Goal: Answer question/provide support: Share knowledge or assist other users

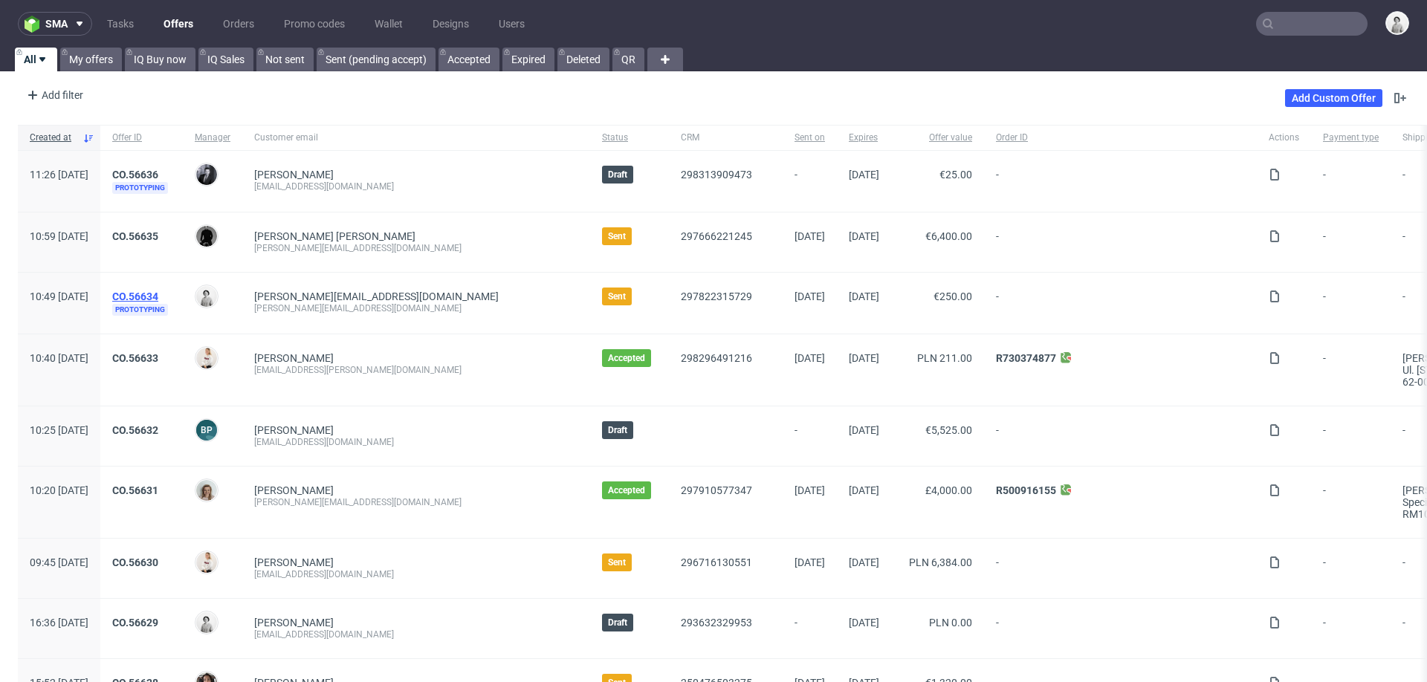
click at [158, 294] on link "CO.56634" at bounding box center [135, 297] width 46 height 12
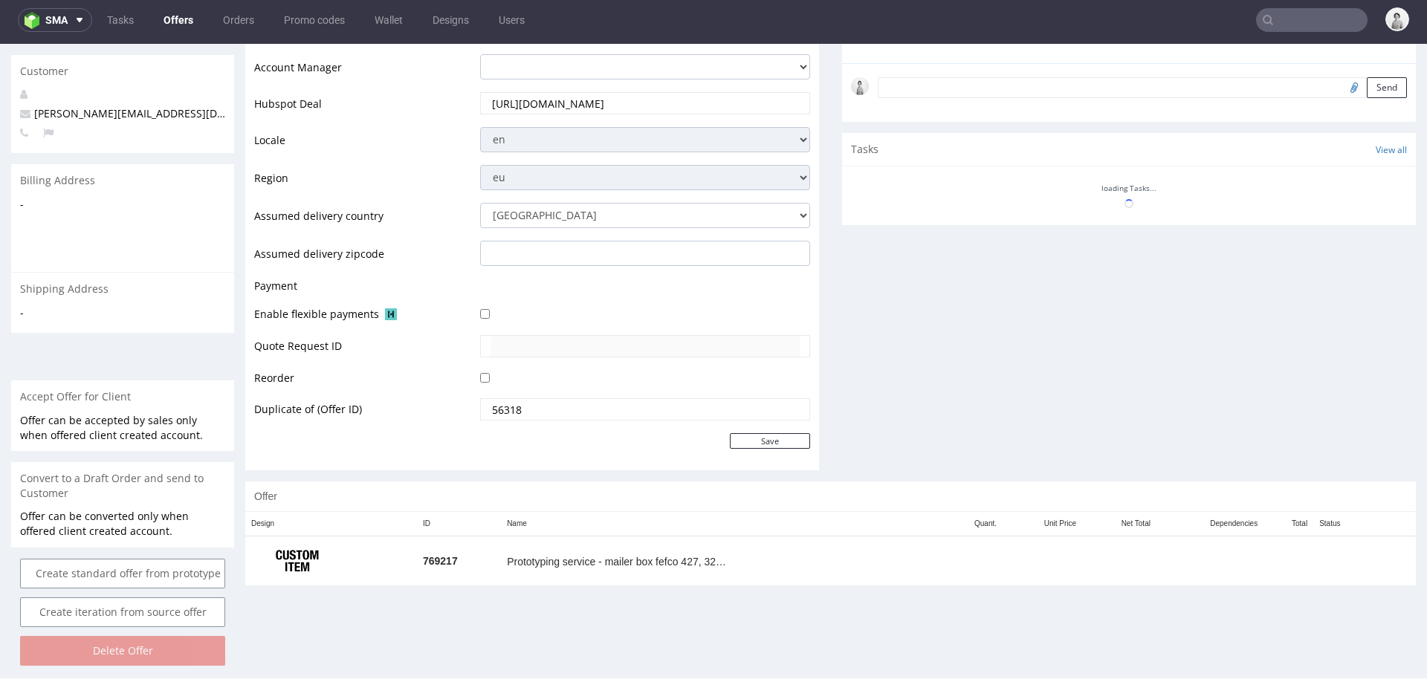
scroll to position [572, 0]
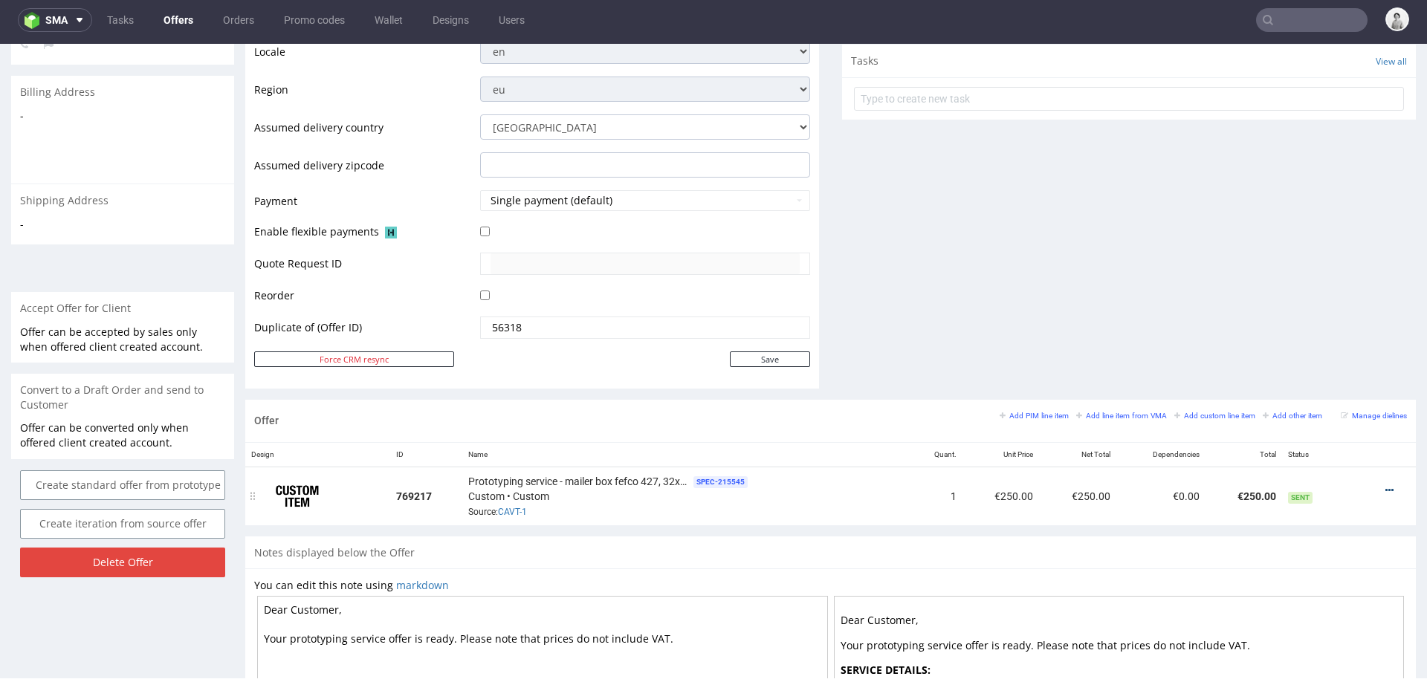
click at [1386, 485] on icon at bounding box center [1390, 490] width 8 height 10
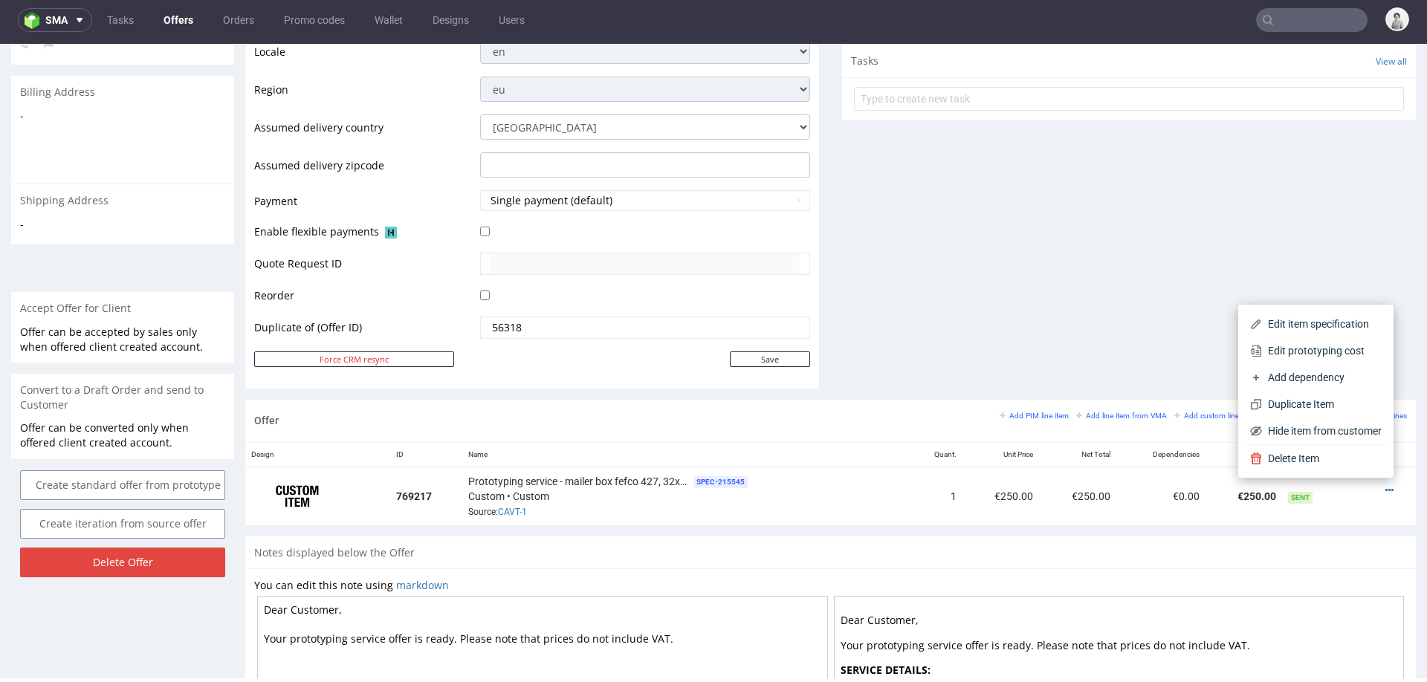
click at [1004, 313] on div "Comments User (0) Automatic (0) Attachments (0) All (0) View all (0) Send Tasks…" at bounding box center [1129, 29] width 574 height 741
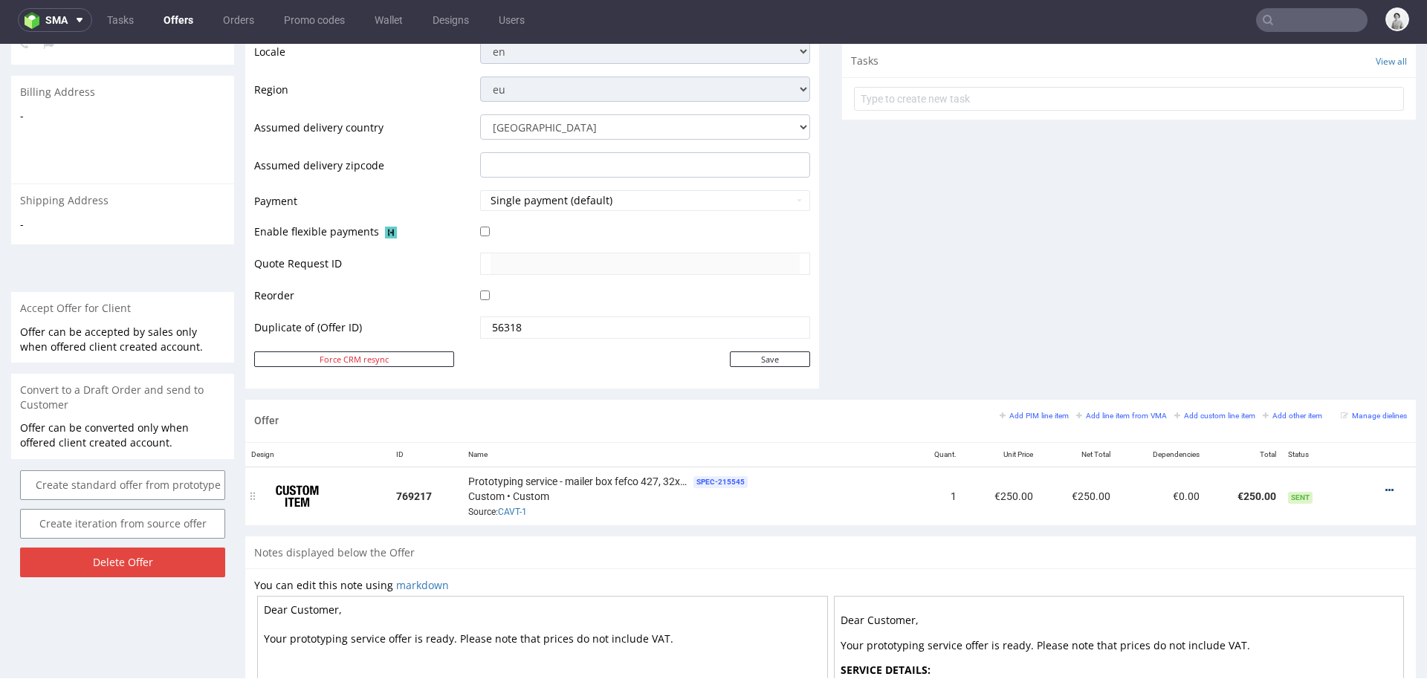
click at [1386, 485] on icon at bounding box center [1390, 490] width 8 height 10
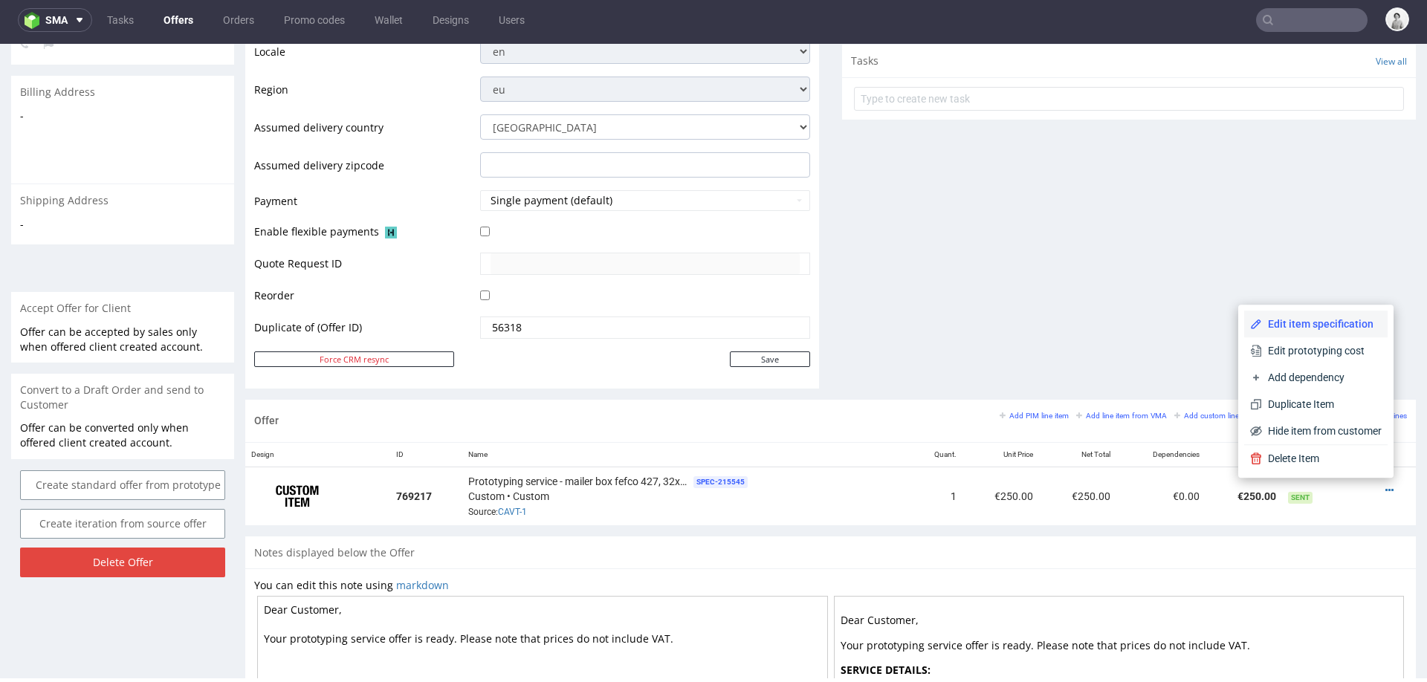
click at [1326, 319] on span "Edit item specification" at bounding box center [1322, 324] width 120 height 15
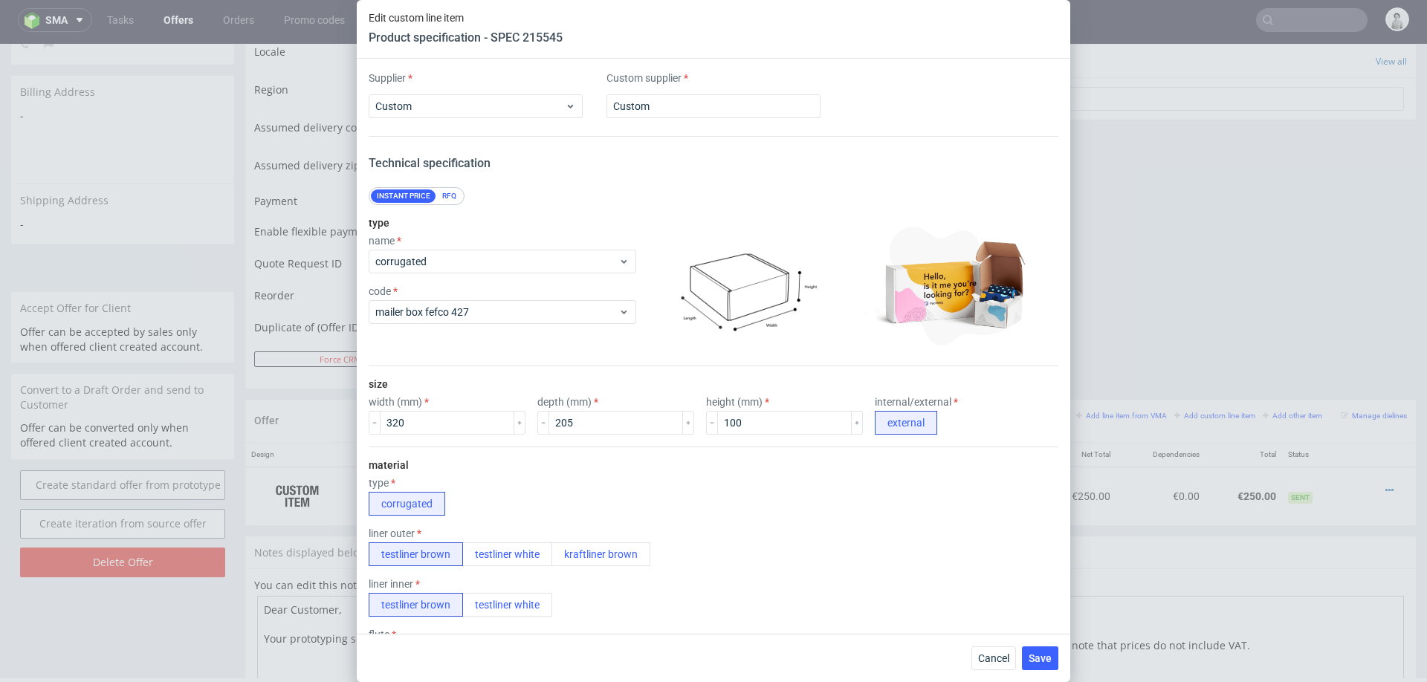
click at [449, 192] on div "RFQ" at bounding box center [449, 196] width 26 height 13
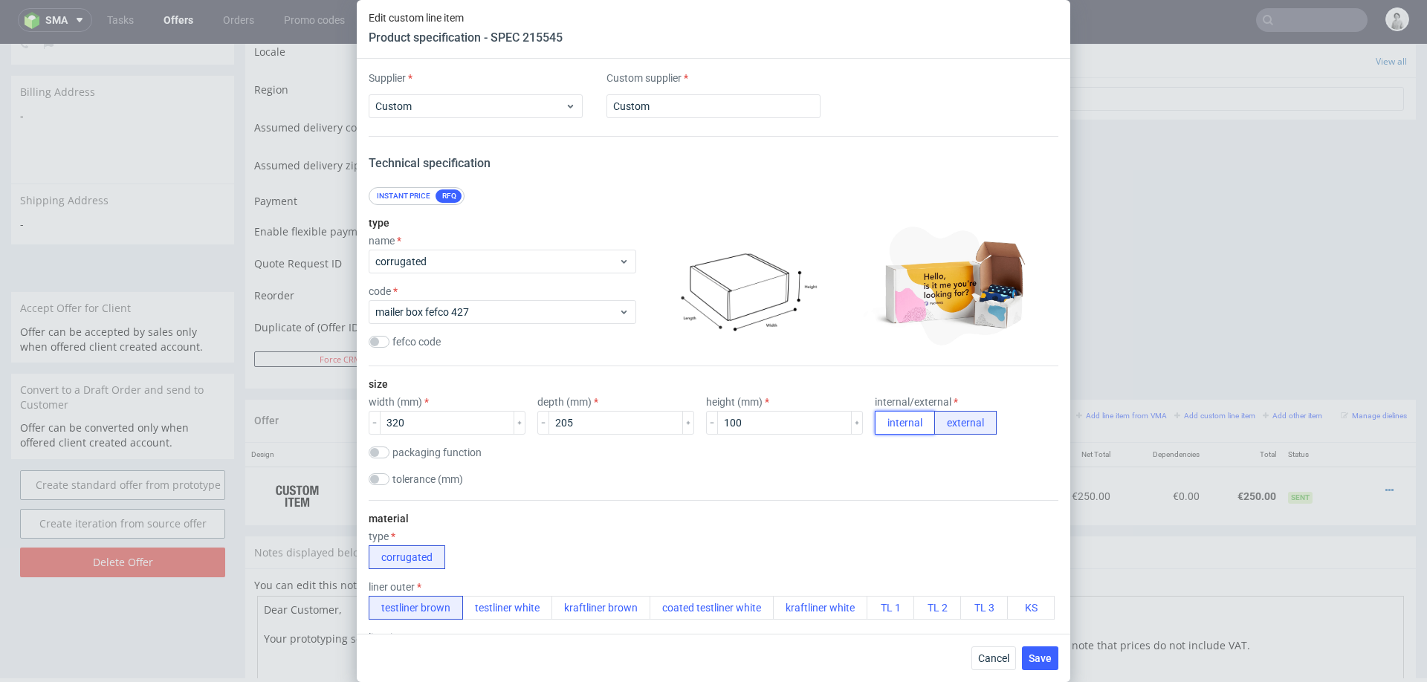
click at [875, 430] on button "internal" at bounding box center [905, 423] width 60 height 24
click at [1034, 662] on span "Save" at bounding box center [1040, 658] width 23 height 10
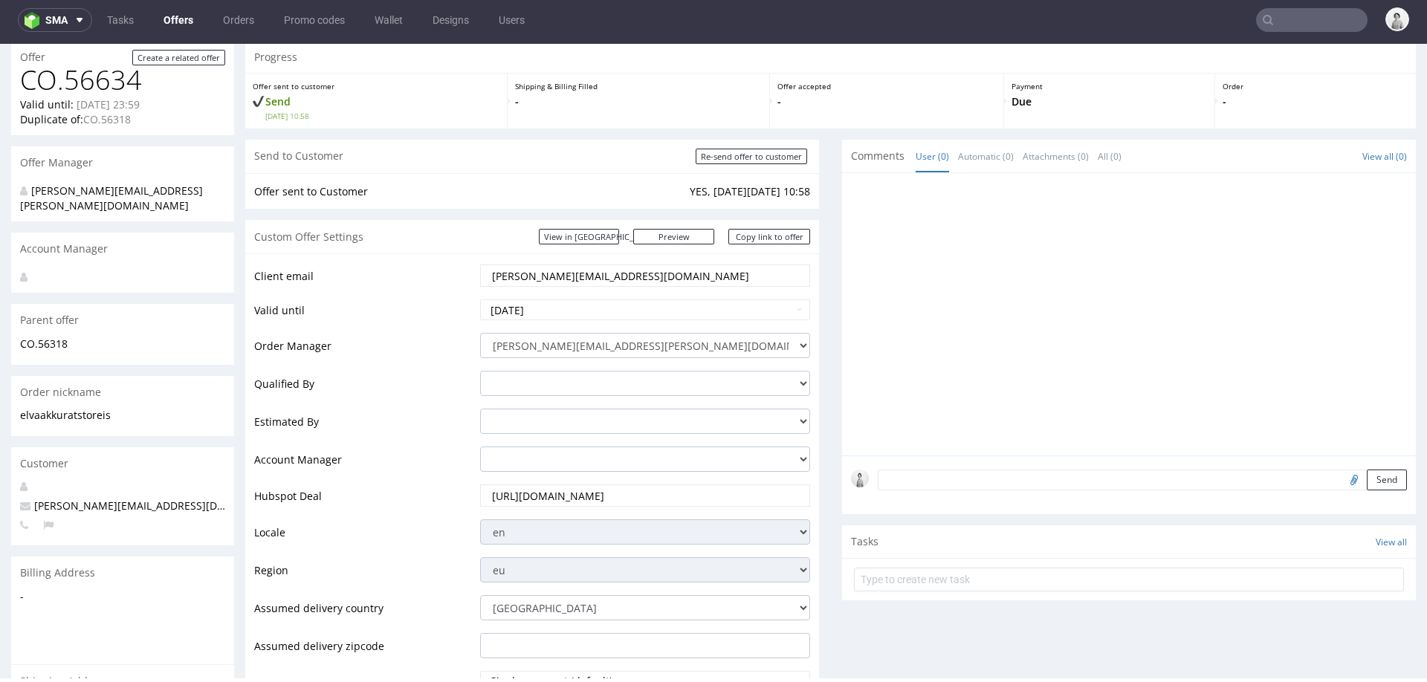
scroll to position [91, 0]
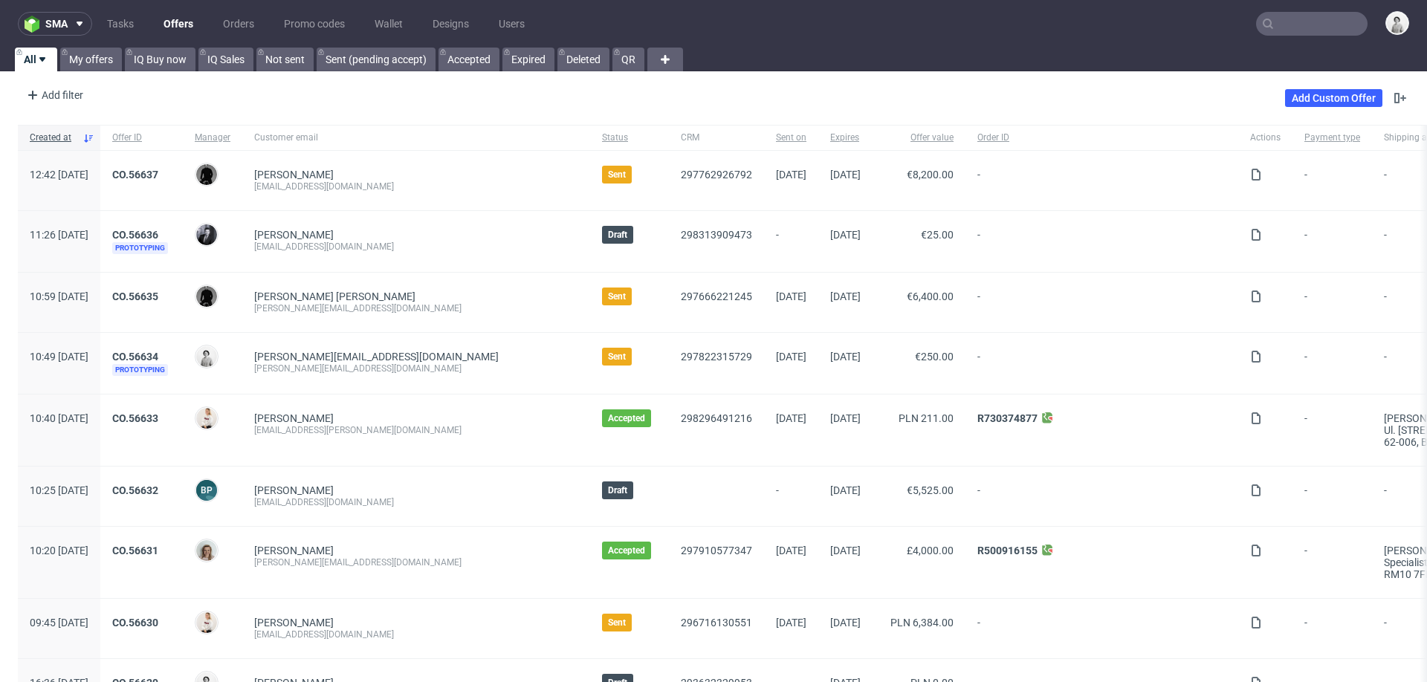
click at [1288, 19] on input "text" at bounding box center [1312, 24] width 112 height 24
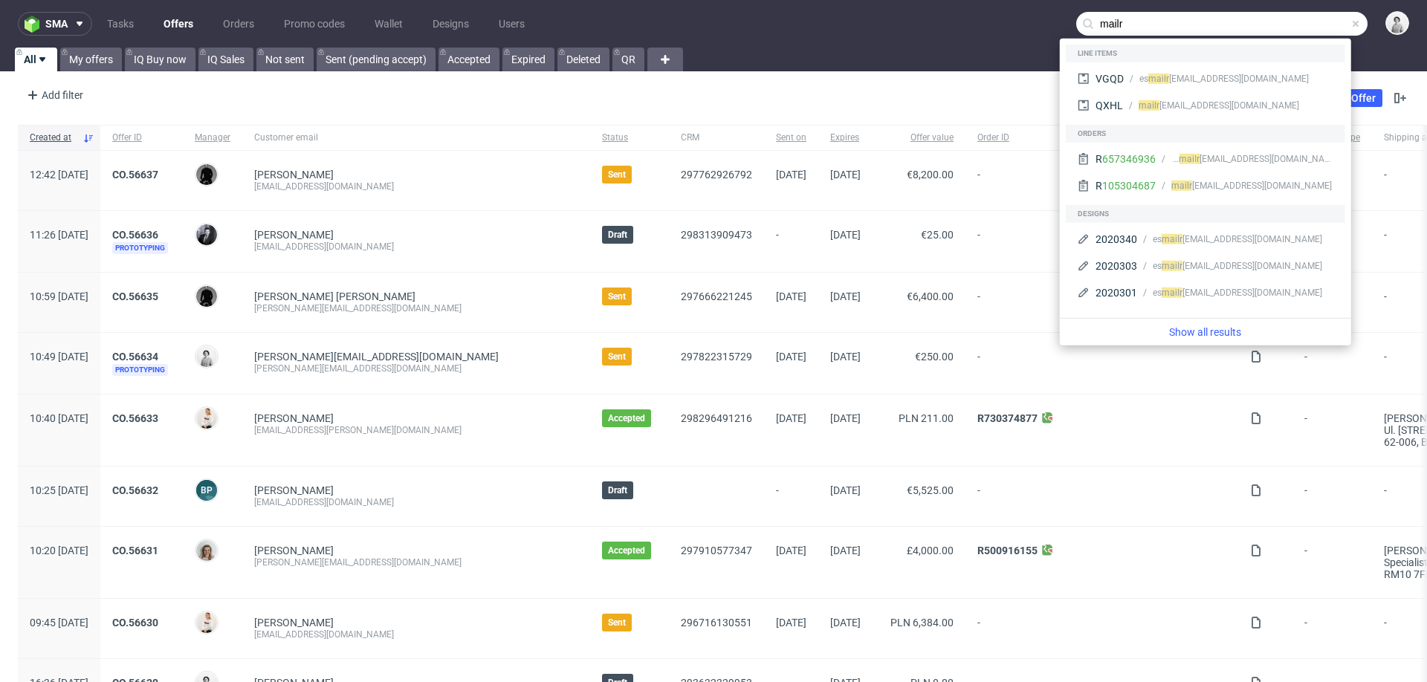
paste input "@katjahorst.com"
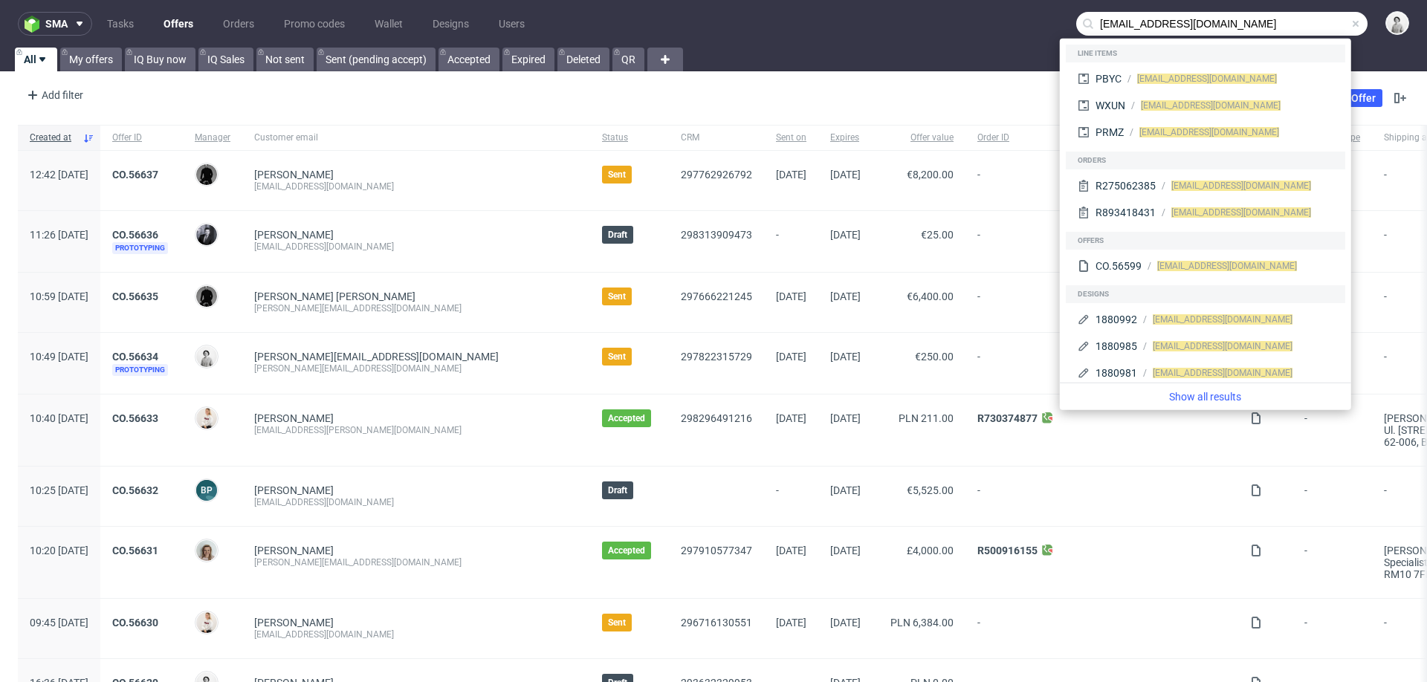
type input "[EMAIL_ADDRESS][DOMAIN_NAME]"
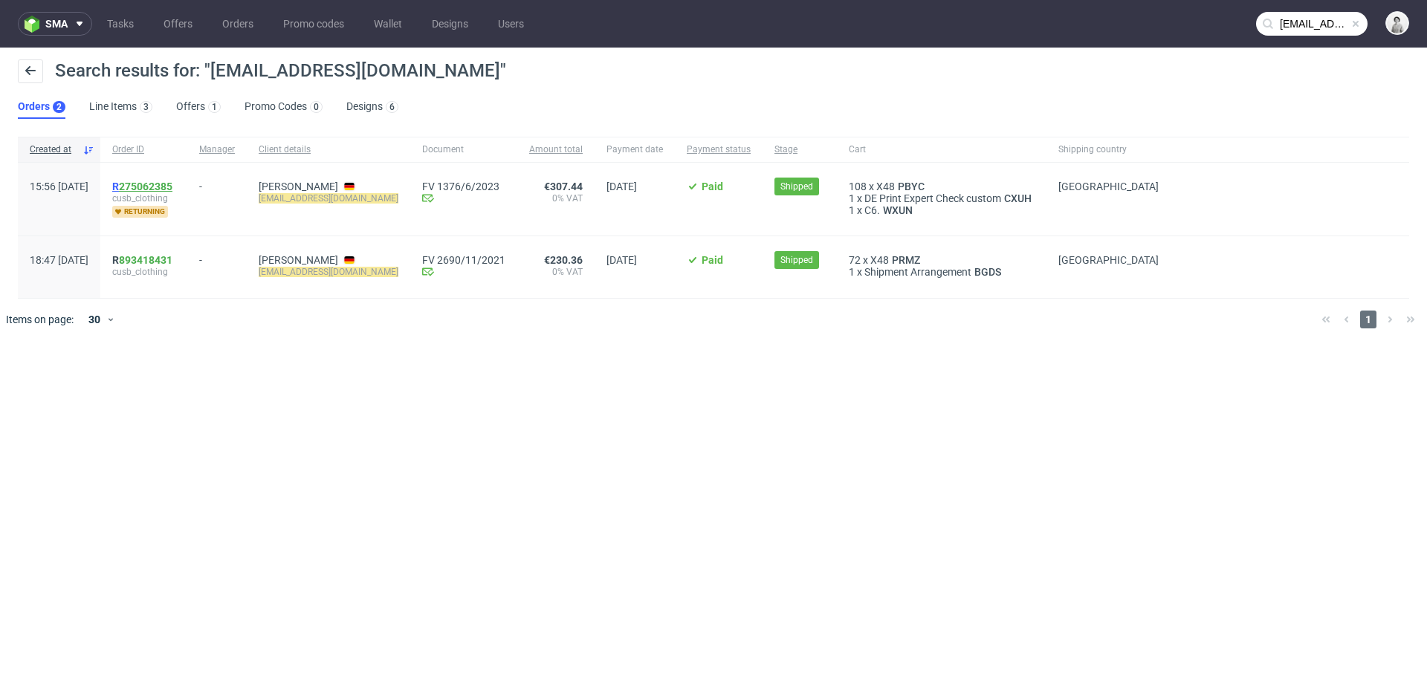
click at [172, 185] on link "275062385" at bounding box center [146, 187] width 54 height 12
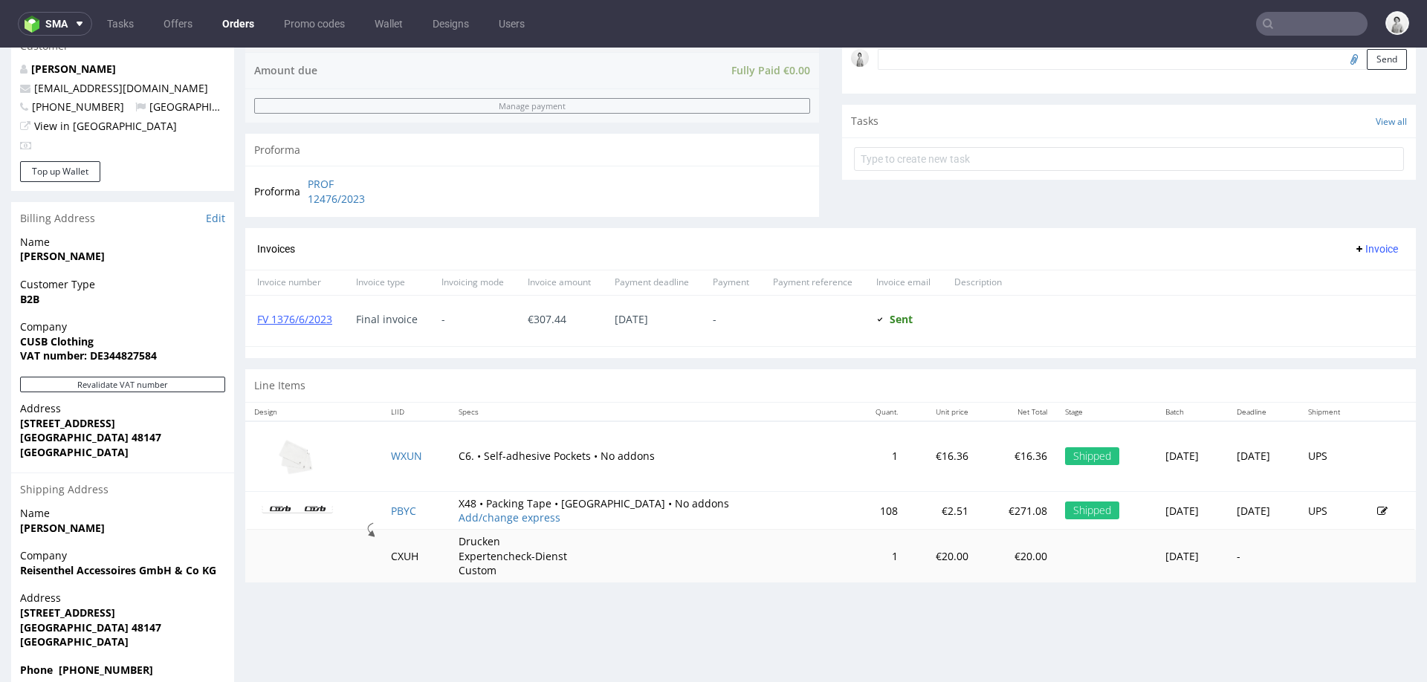
scroll to position [485, 0]
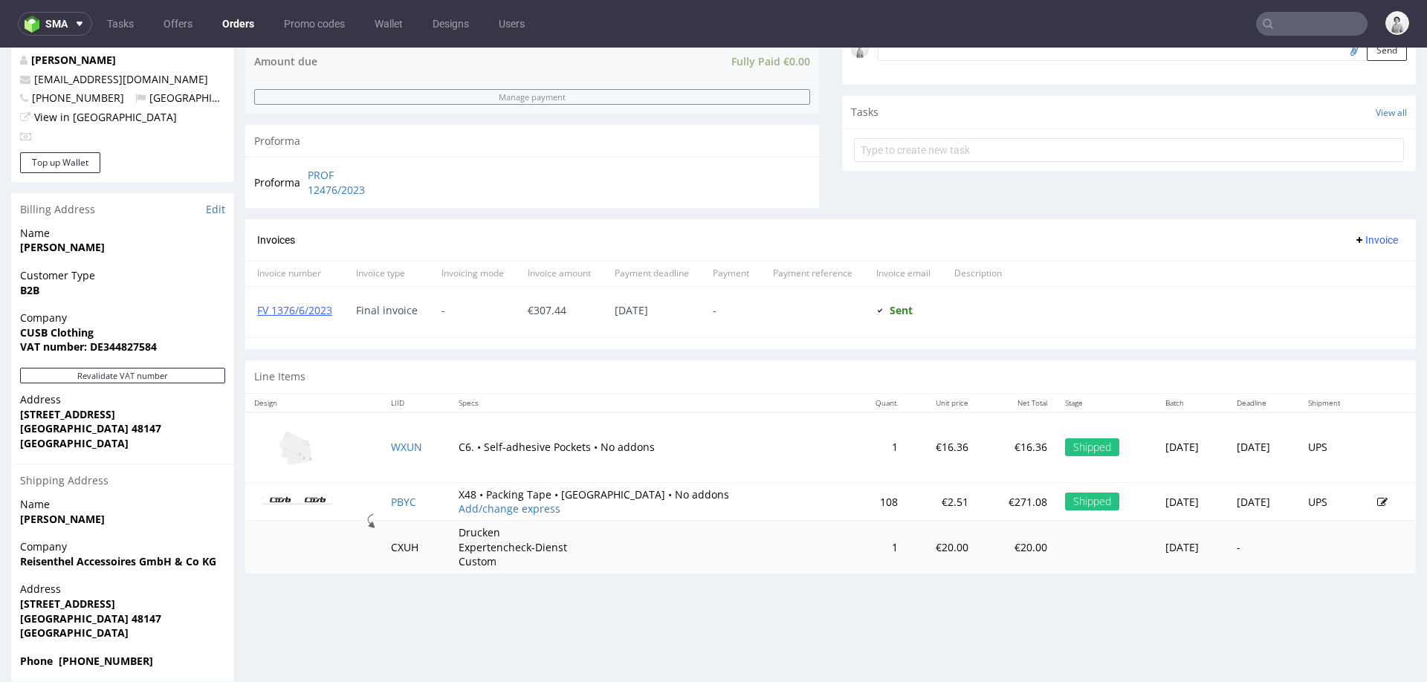
click at [309, 500] on img at bounding box center [297, 500] width 74 height 12
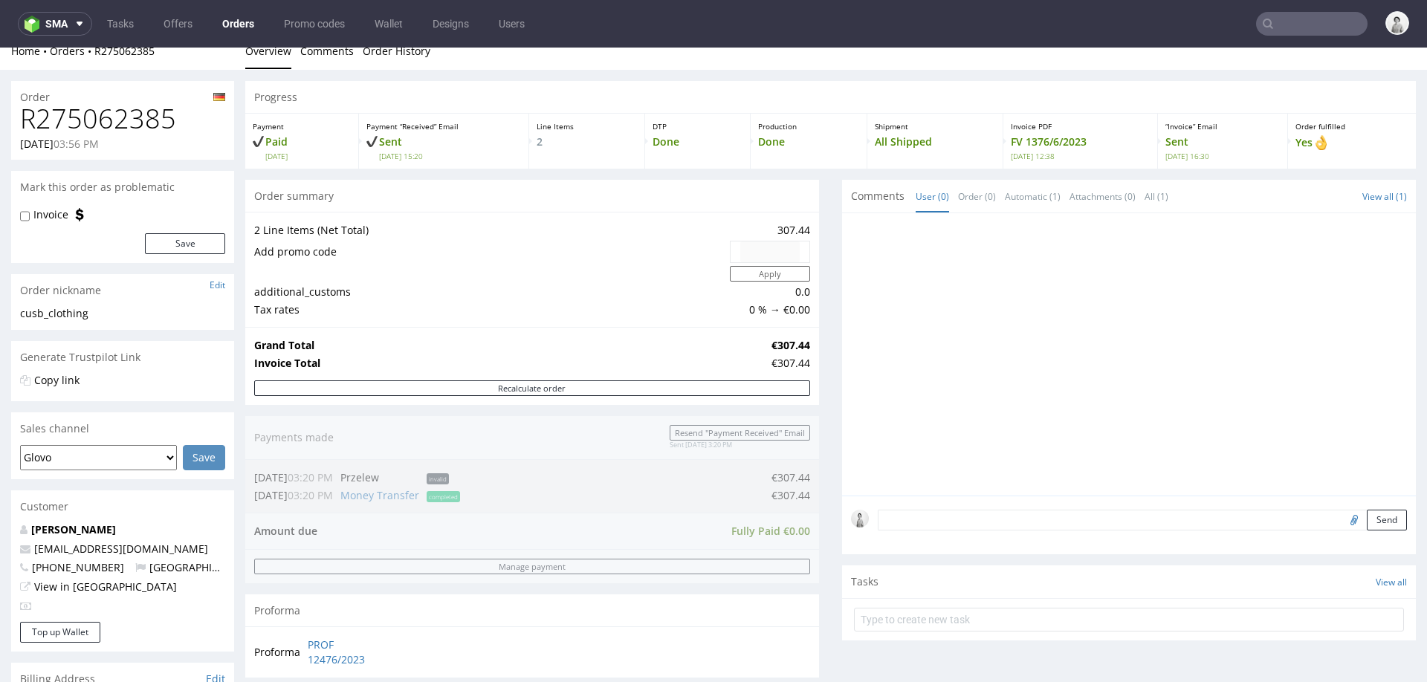
scroll to position [7, 0]
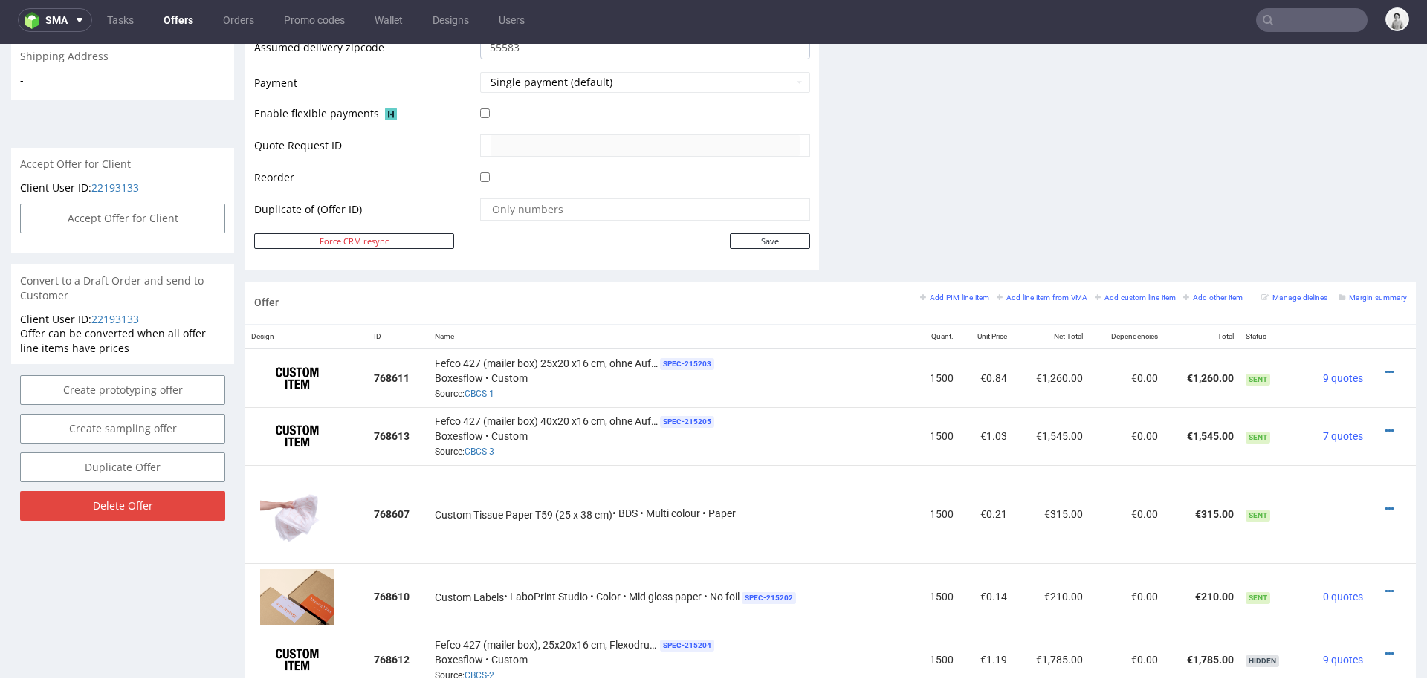
scroll to position [758, 0]
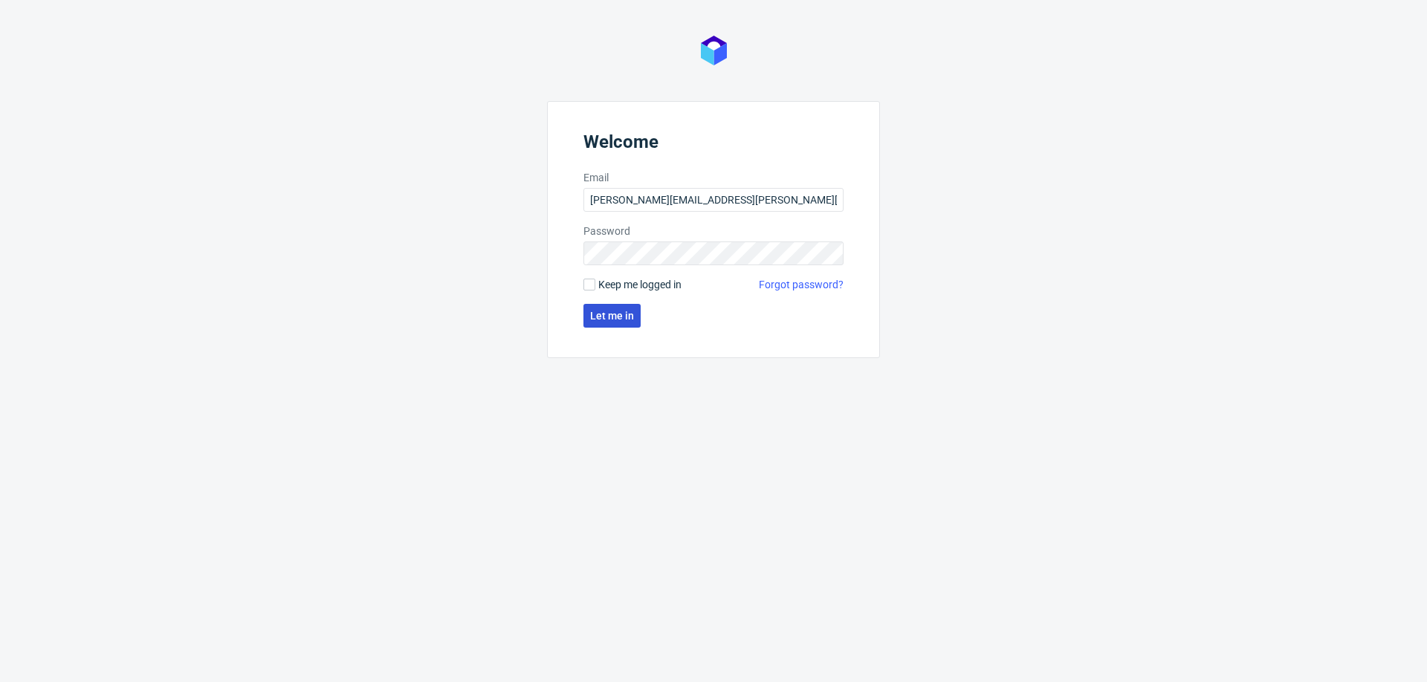
click at [594, 311] on span "Let me in" at bounding box center [612, 316] width 44 height 10
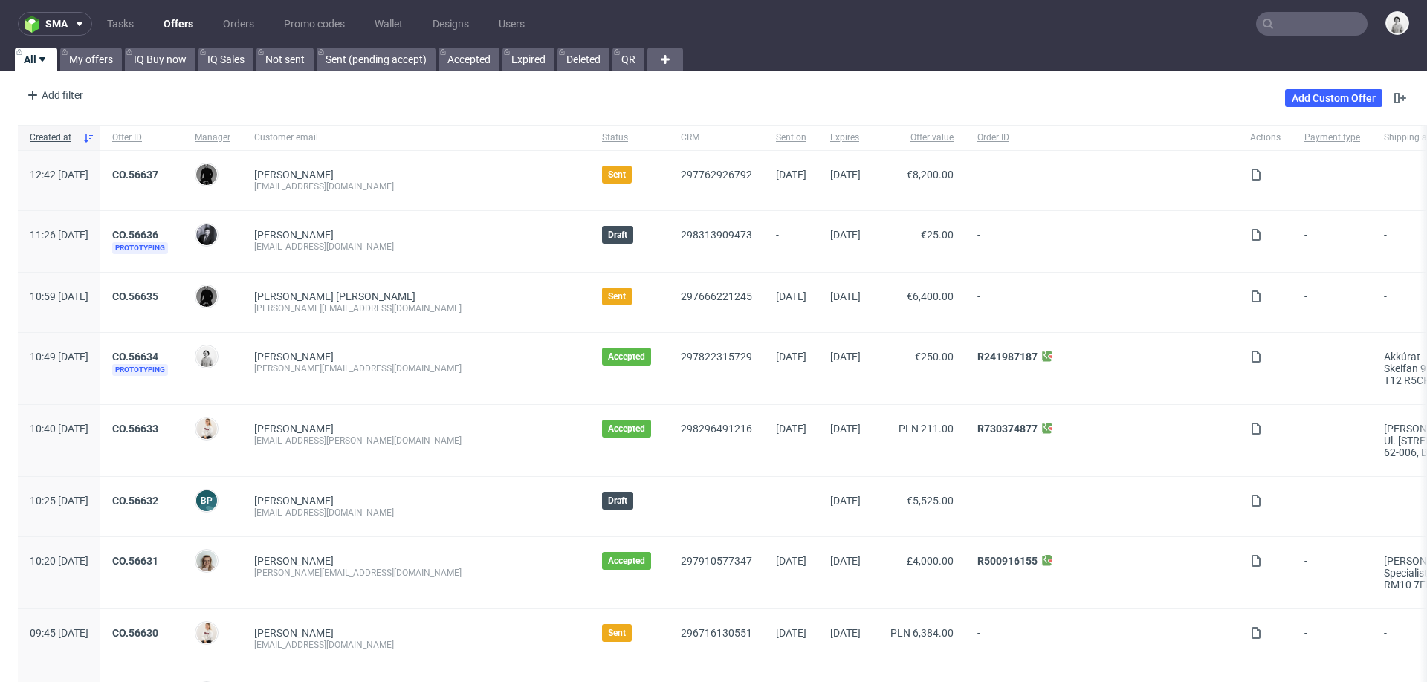
click at [77, 46] on nav "sma Tasks Offers Orders Promo codes Wallet Designs Users" at bounding box center [713, 24] width 1427 height 48
click at [80, 56] on link "My offers" at bounding box center [91, 60] width 62 height 24
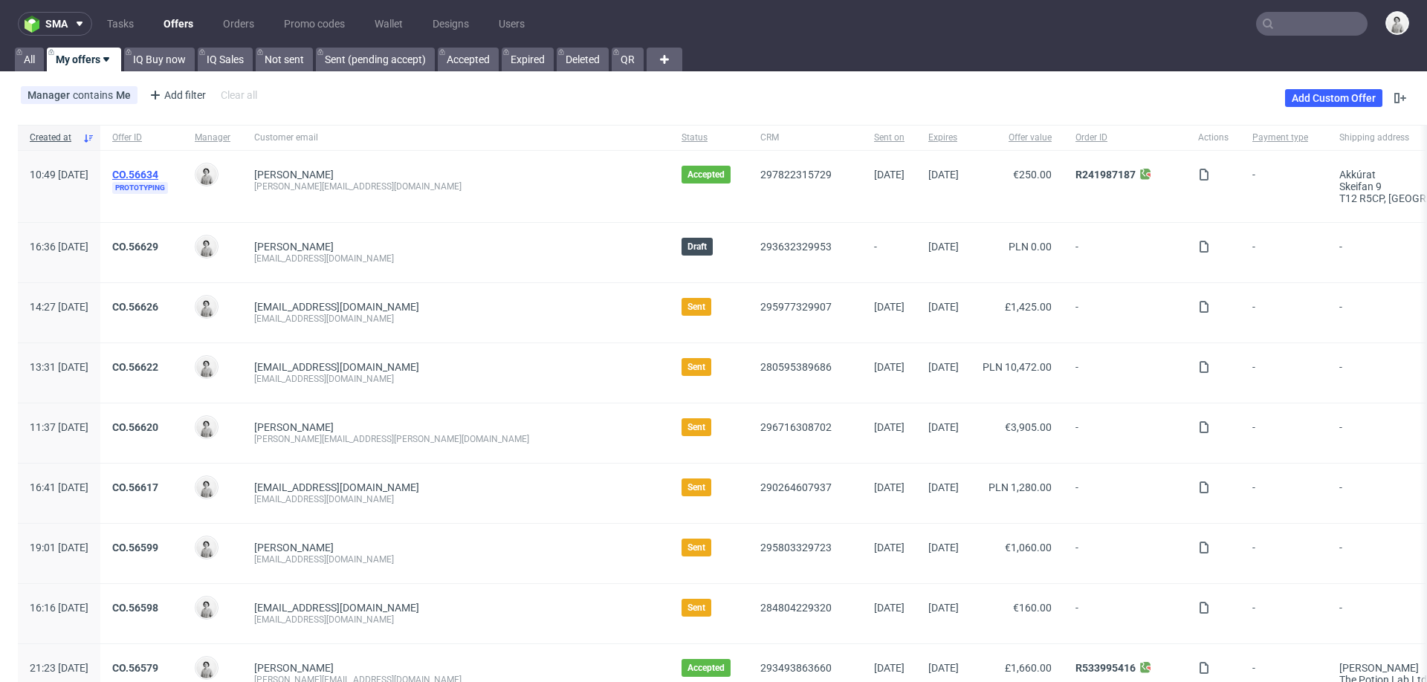
click at [158, 172] on link "CO.56634" at bounding box center [135, 175] width 46 height 12
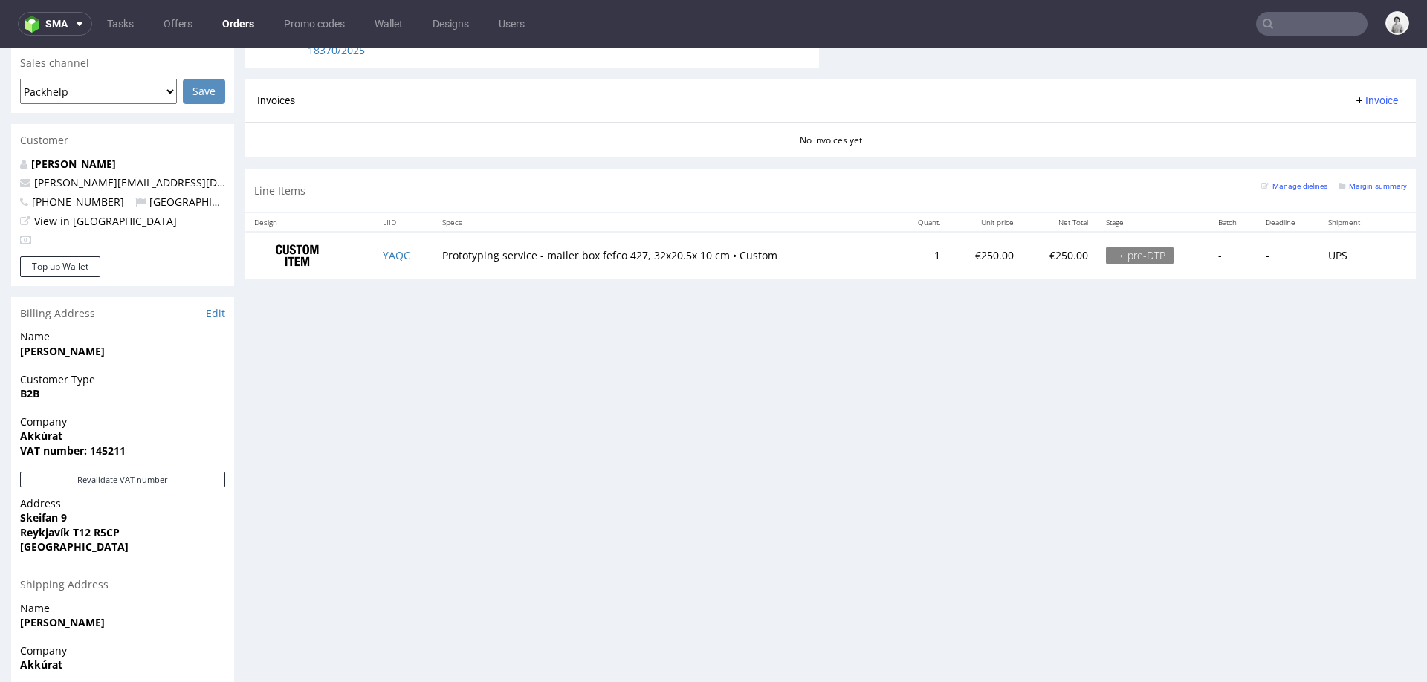
scroll to position [616, 0]
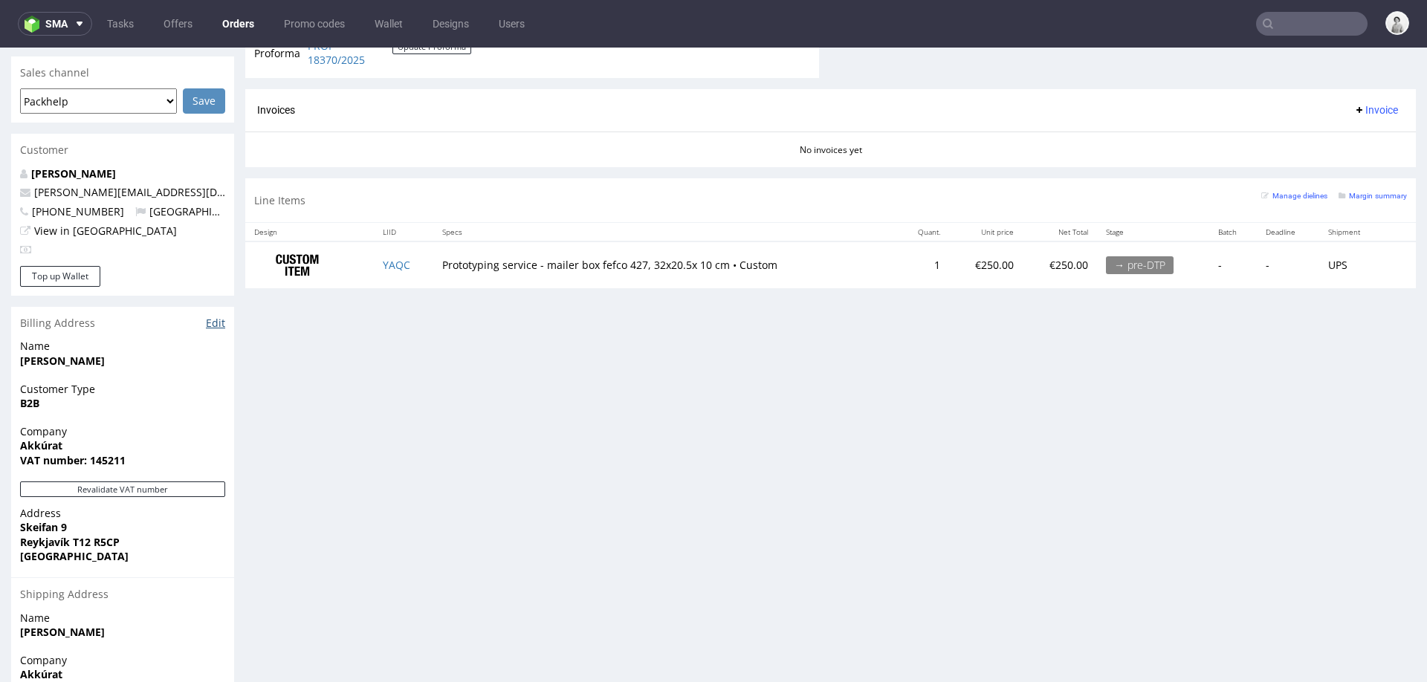
click at [220, 316] on link "Edit" at bounding box center [215, 323] width 19 height 15
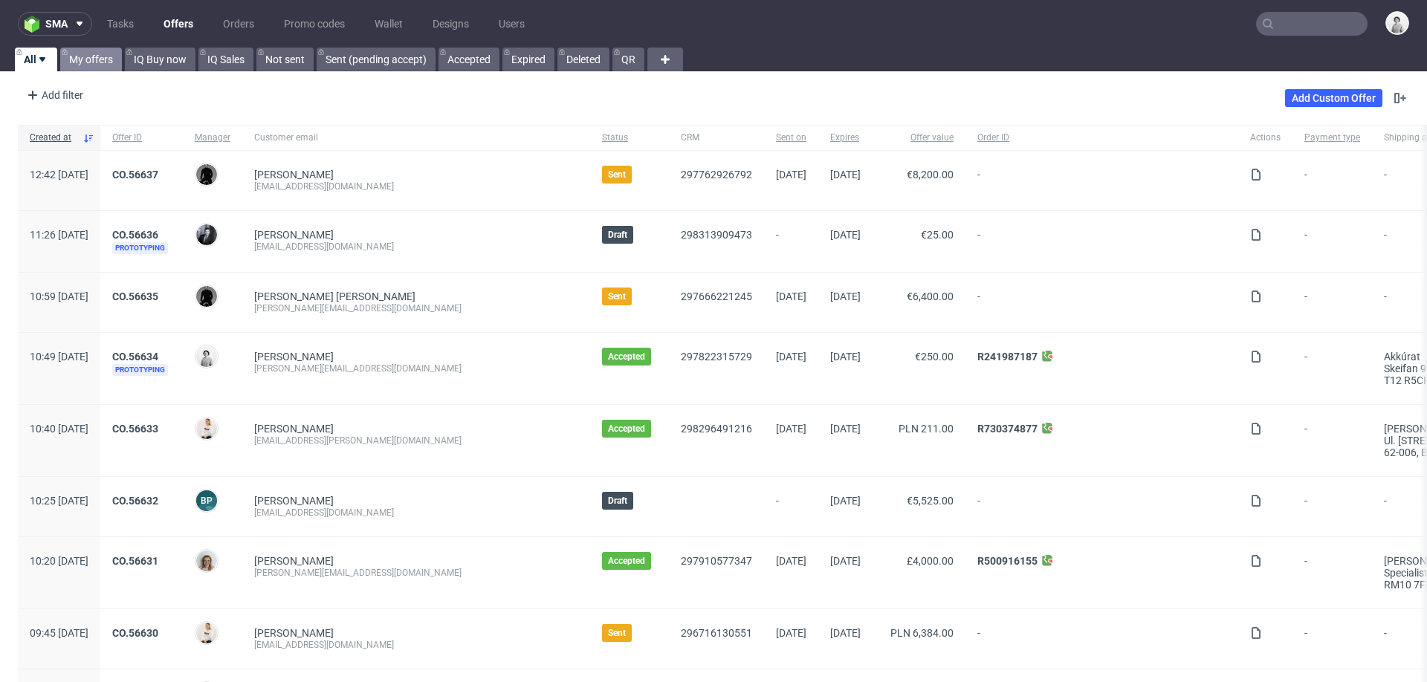
click at [83, 59] on link "My offers" at bounding box center [91, 60] width 62 height 24
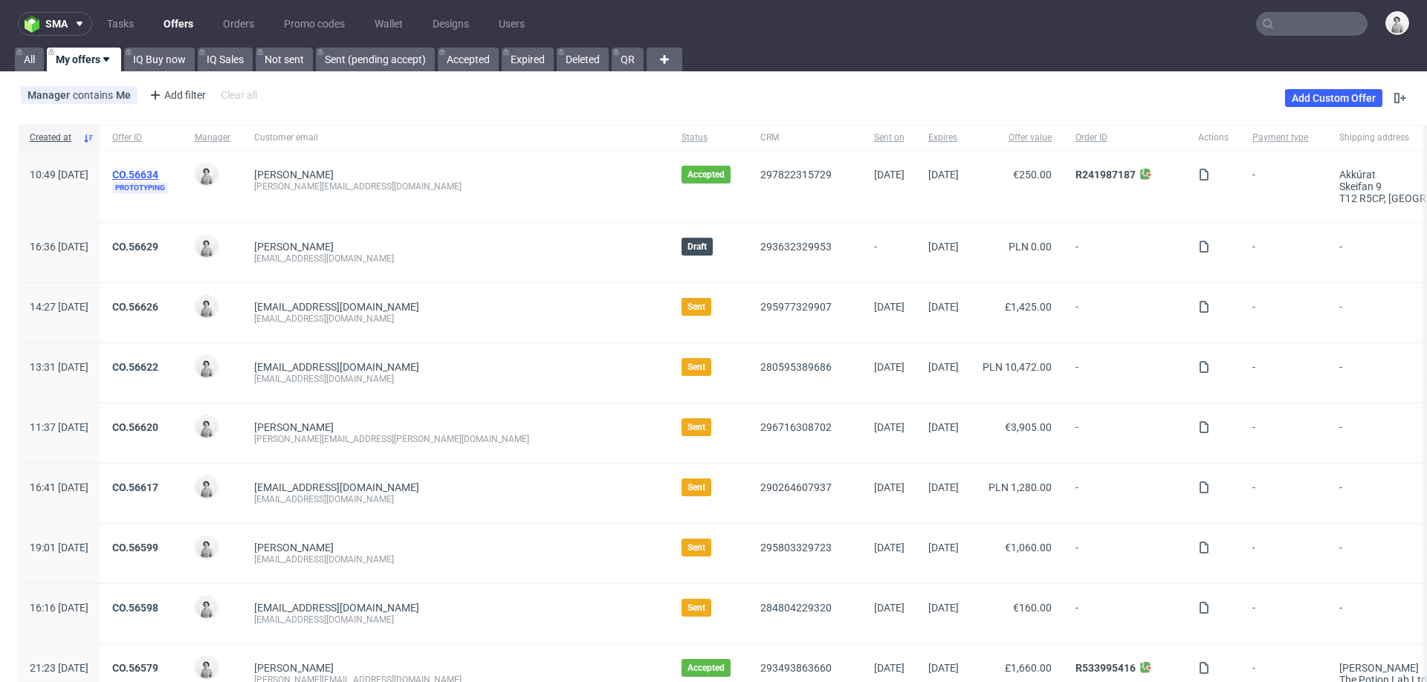
click at [158, 171] on link "CO.56634" at bounding box center [135, 175] width 46 height 12
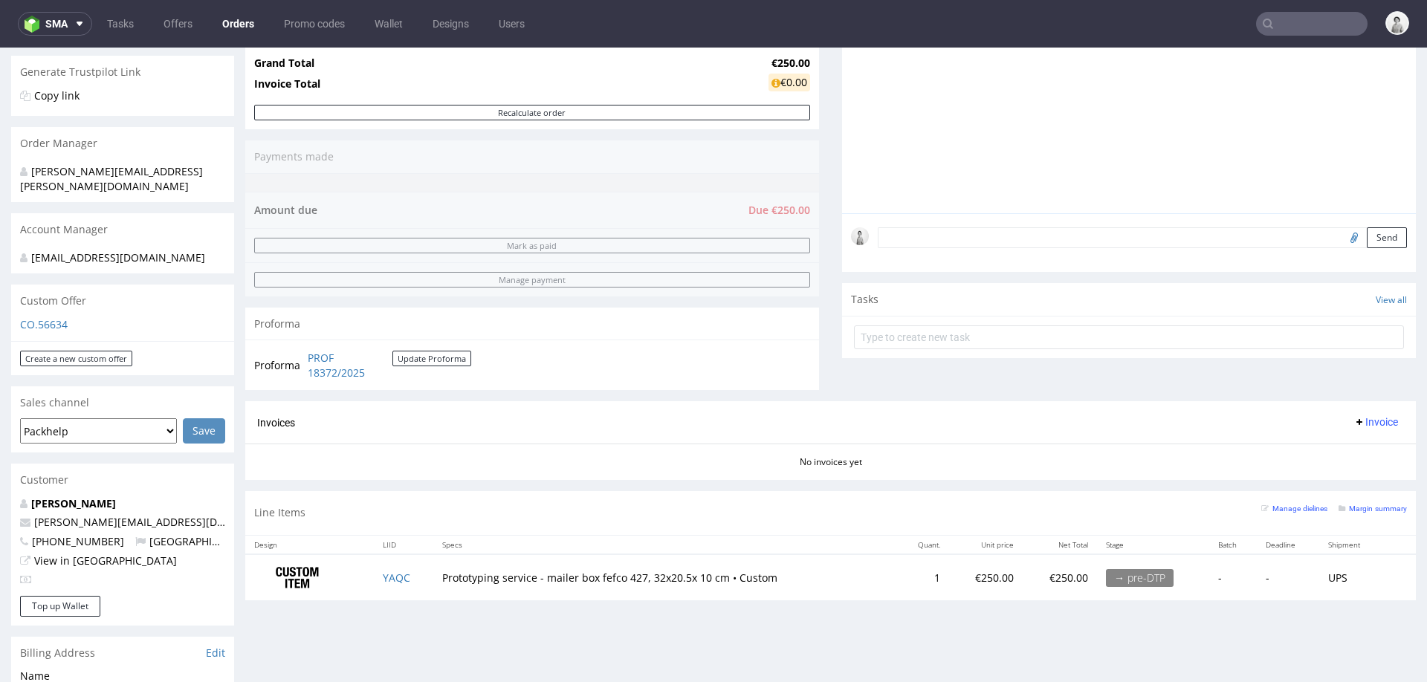
scroll to position [288, 0]
click at [328, 370] on link "PROF 18372/2025" at bounding box center [350, 362] width 85 height 29
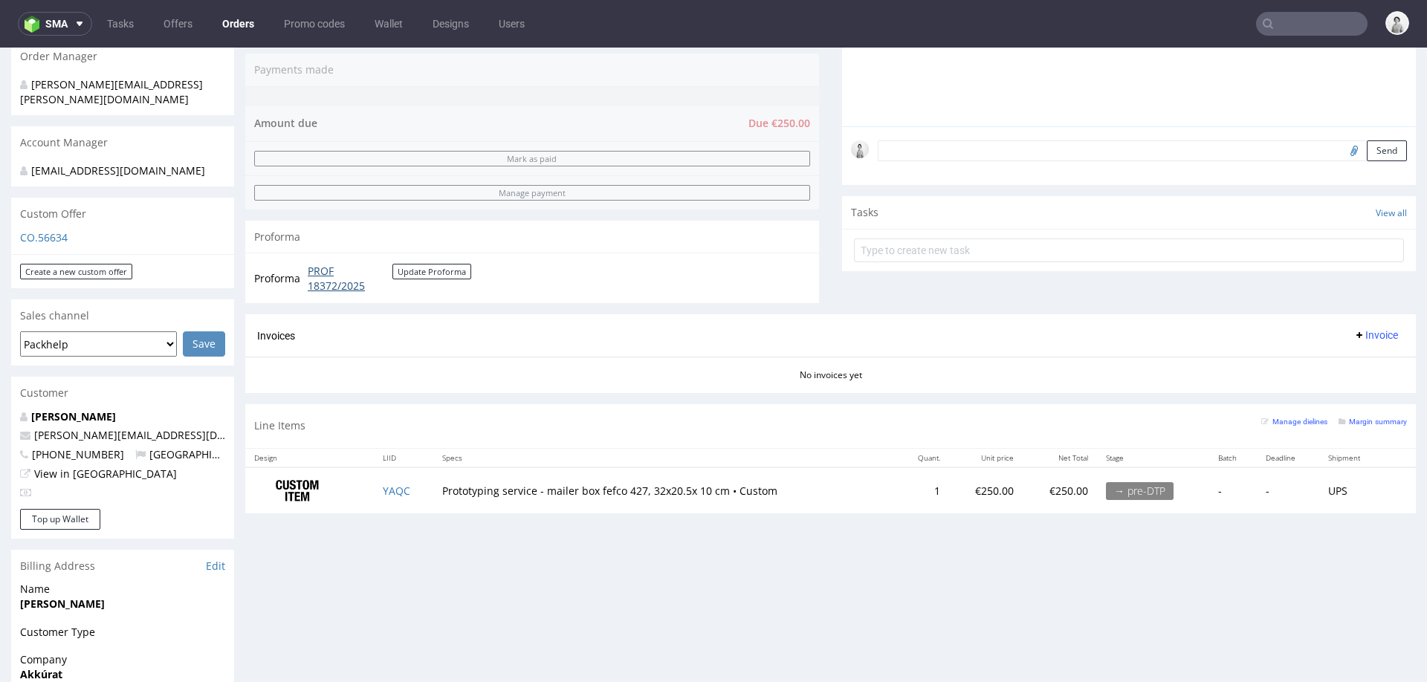
scroll to position [369, 0]
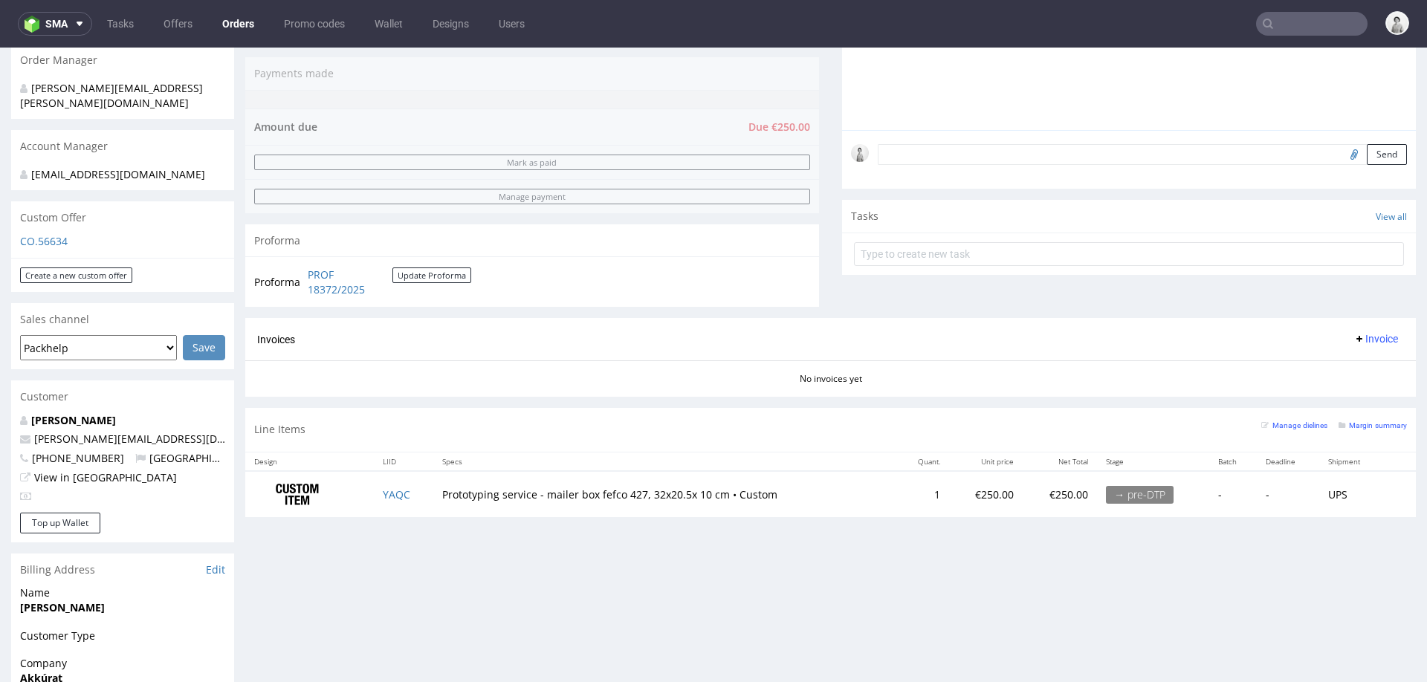
click at [705, 491] on td "Prototyping service - mailer box fefco 427, 32x20.5x 10 cm • Custom" at bounding box center [664, 494] width 463 height 47
click at [662, 558] on div "Progress Payment Due Payment “Received” Email - Line Items 1 DTP - Production -…" at bounding box center [830, 377] width 1171 height 1301
drag, startPoint x: 646, startPoint y: 494, endPoint x: 711, endPoint y: 492, distance: 64.7
click at [711, 492] on td "Prototyping service - mailer box fefco 427, 32x20.5x 10 cm • Custom" at bounding box center [664, 494] width 463 height 47
copy td "32x20.5x 10 c"
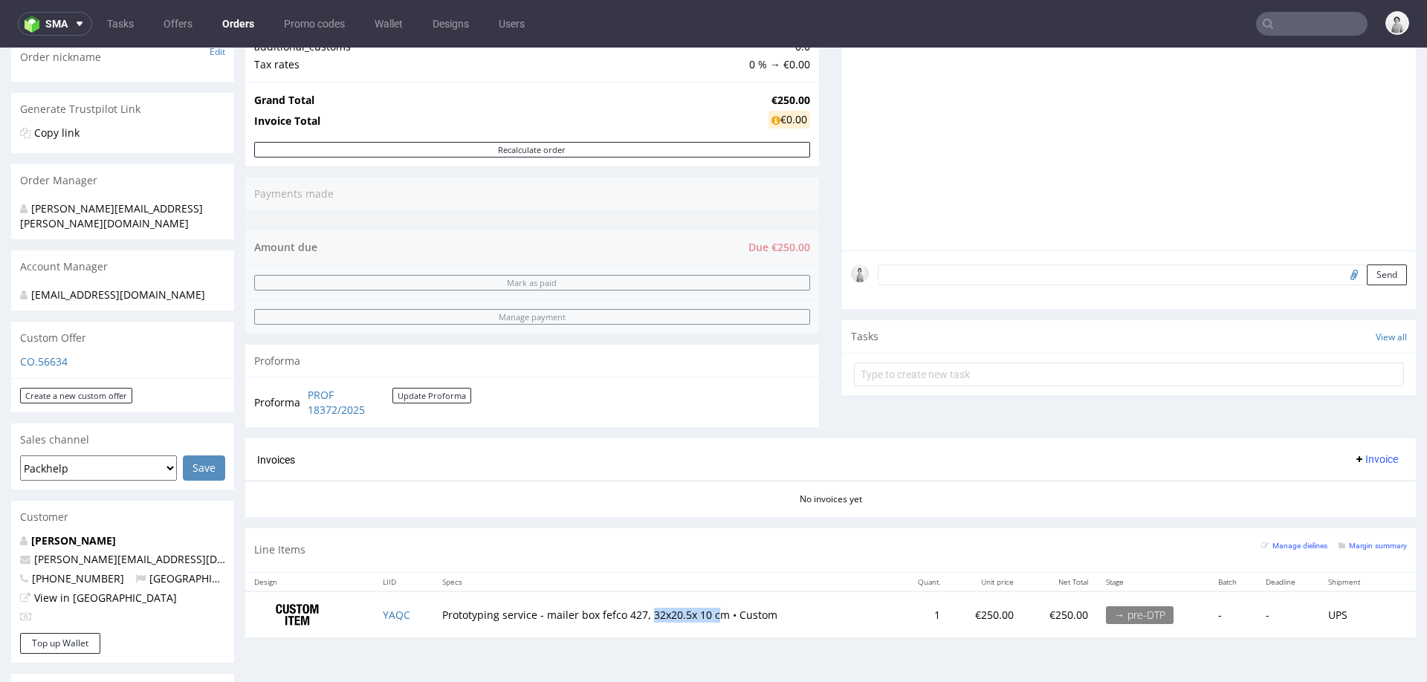
scroll to position [0, 0]
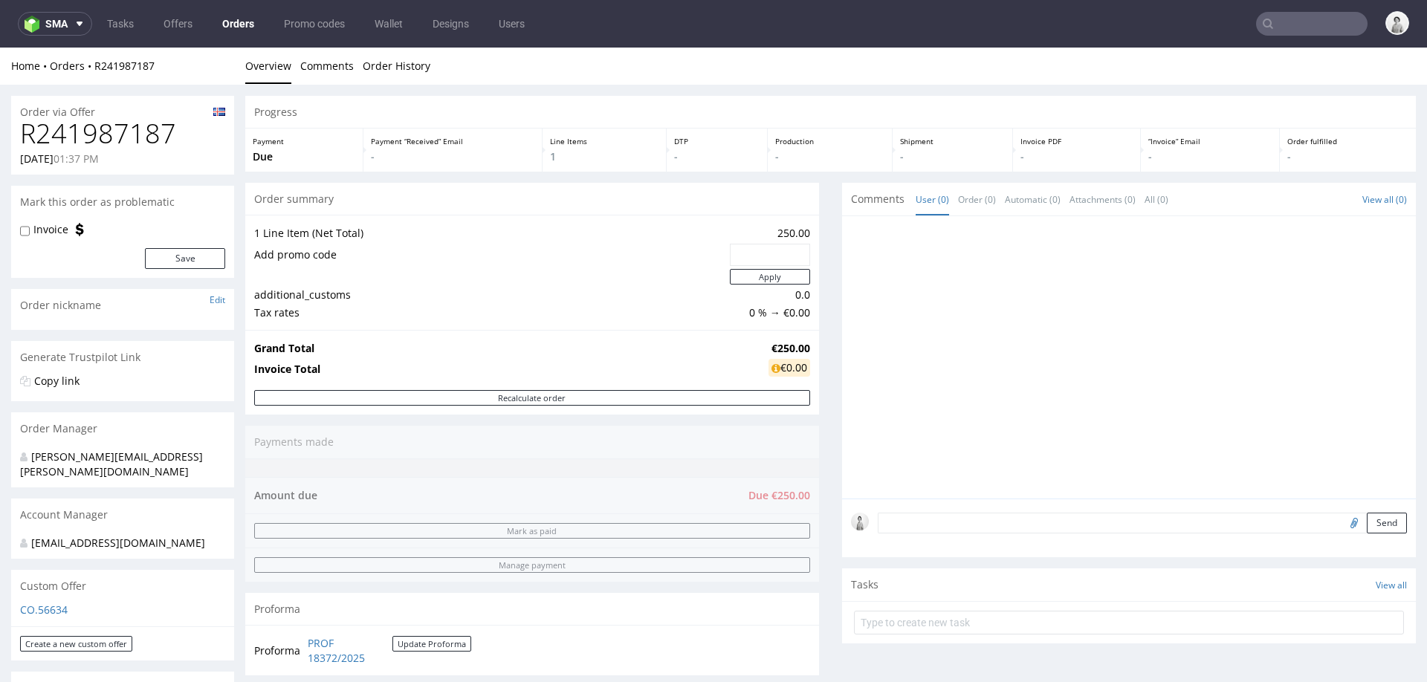
click at [954, 522] on form "Send" at bounding box center [1142, 524] width 529 height 22
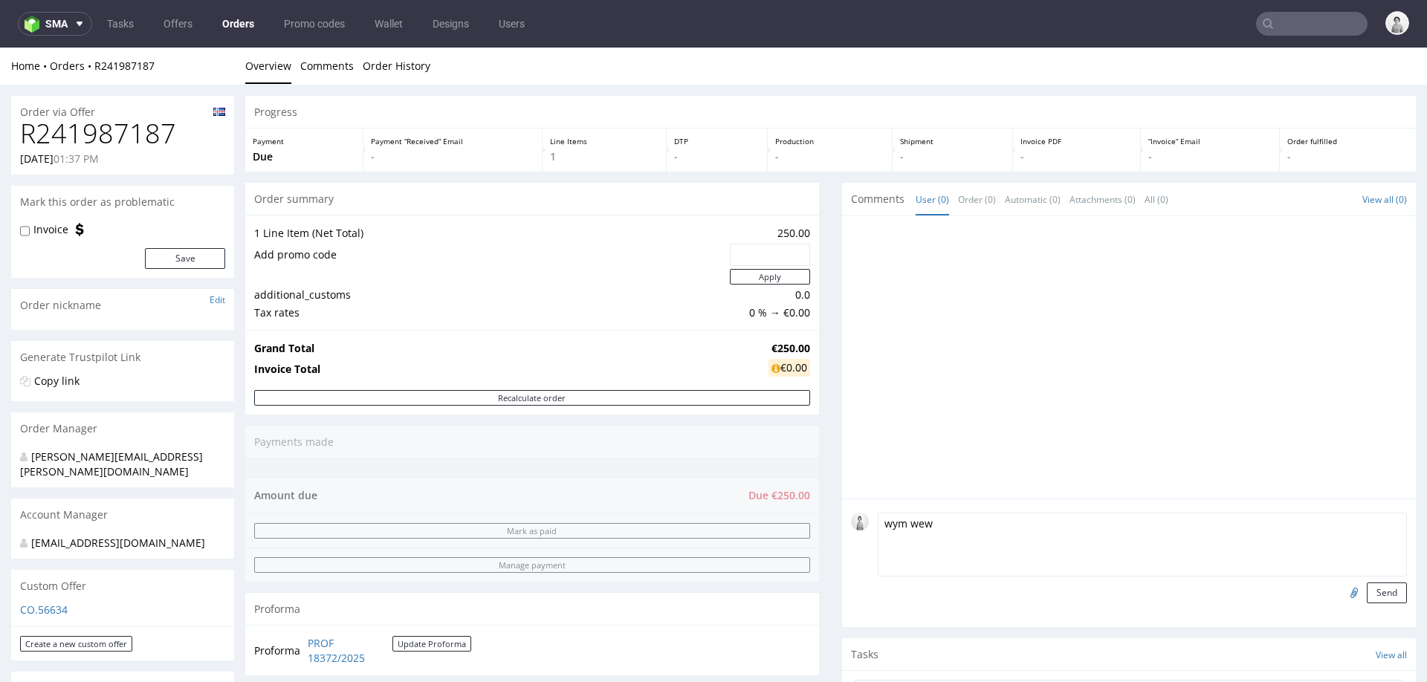
paste textarea "32x20.5x 10 c"
type textarea "wym wew 32x20.5x 10 cm"
click at [1342, 593] on input "file" at bounding box center [1352, 592] width 21 height 19
type input "C:\fakepath\Nr. 158_320x205x100mm (green).pdf"
click at [1369, 591] on button "Send" at bounding box center [1387, 593] width 40 height 21
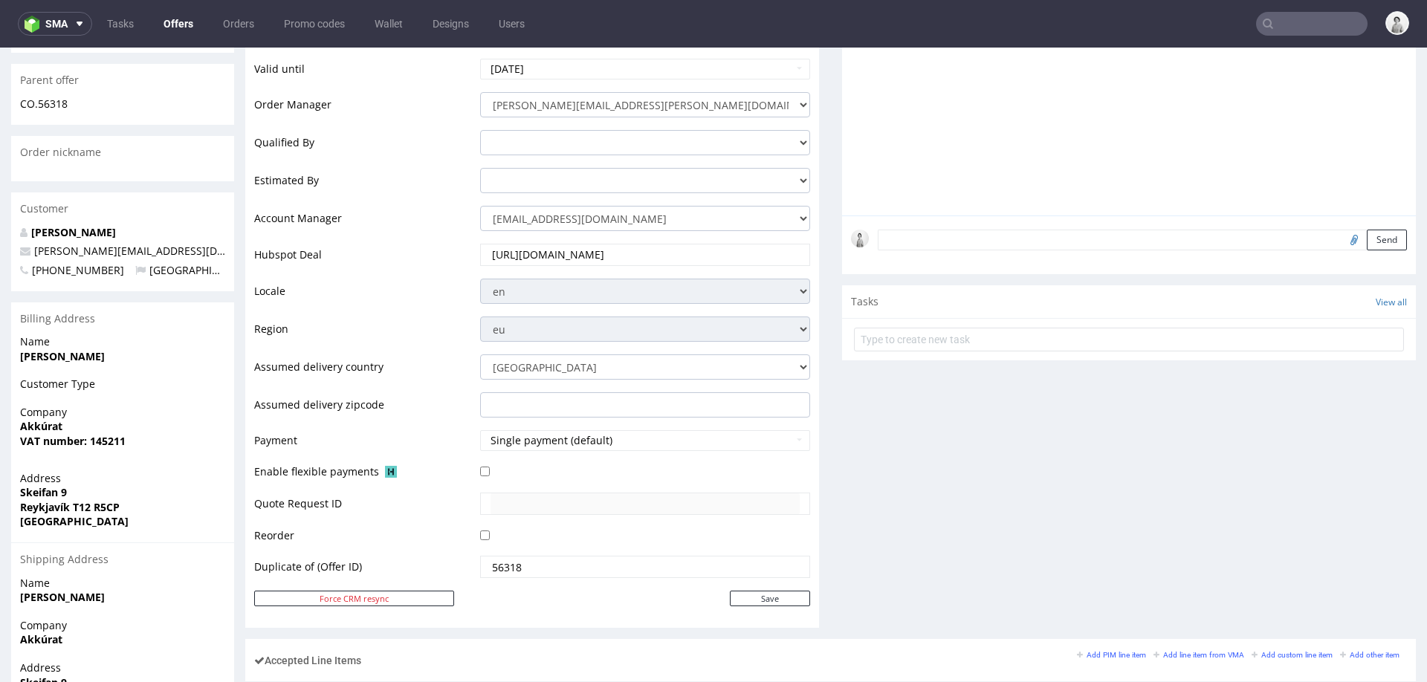
scroll to position [353, 0]
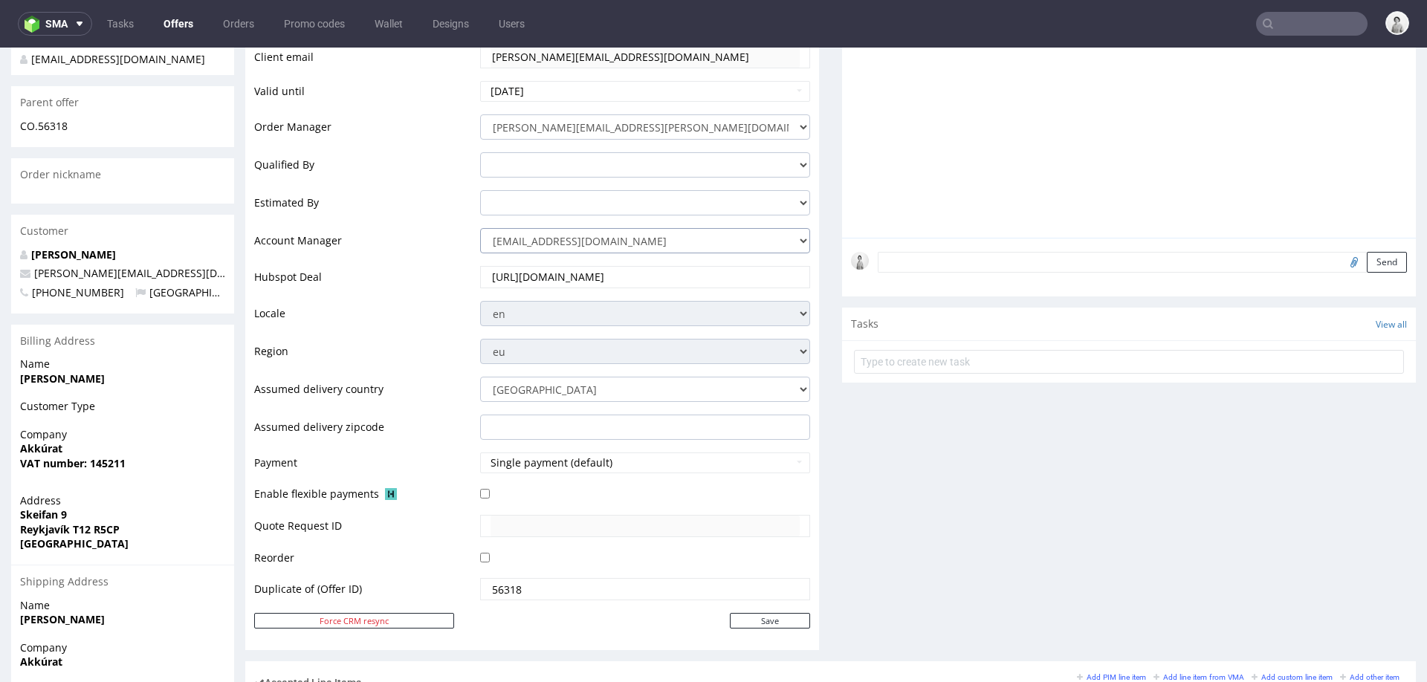
click at [627, 242] on select "jozefina.owczarek@packhelp.com adrian.margula@packhelp.com alex.lemee@packhelp.…" at bounding box center [645, 240] width 330 height 25
select select "16096794"
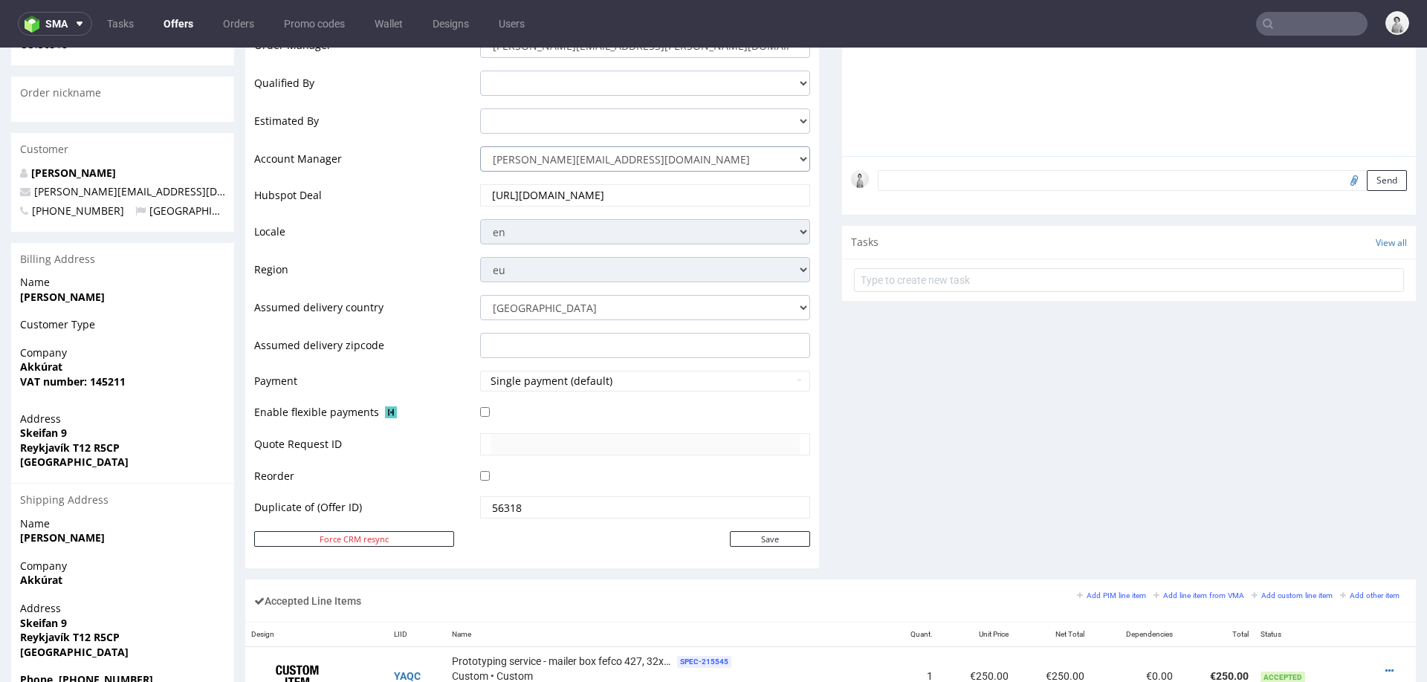
scroll to position [444, 0]
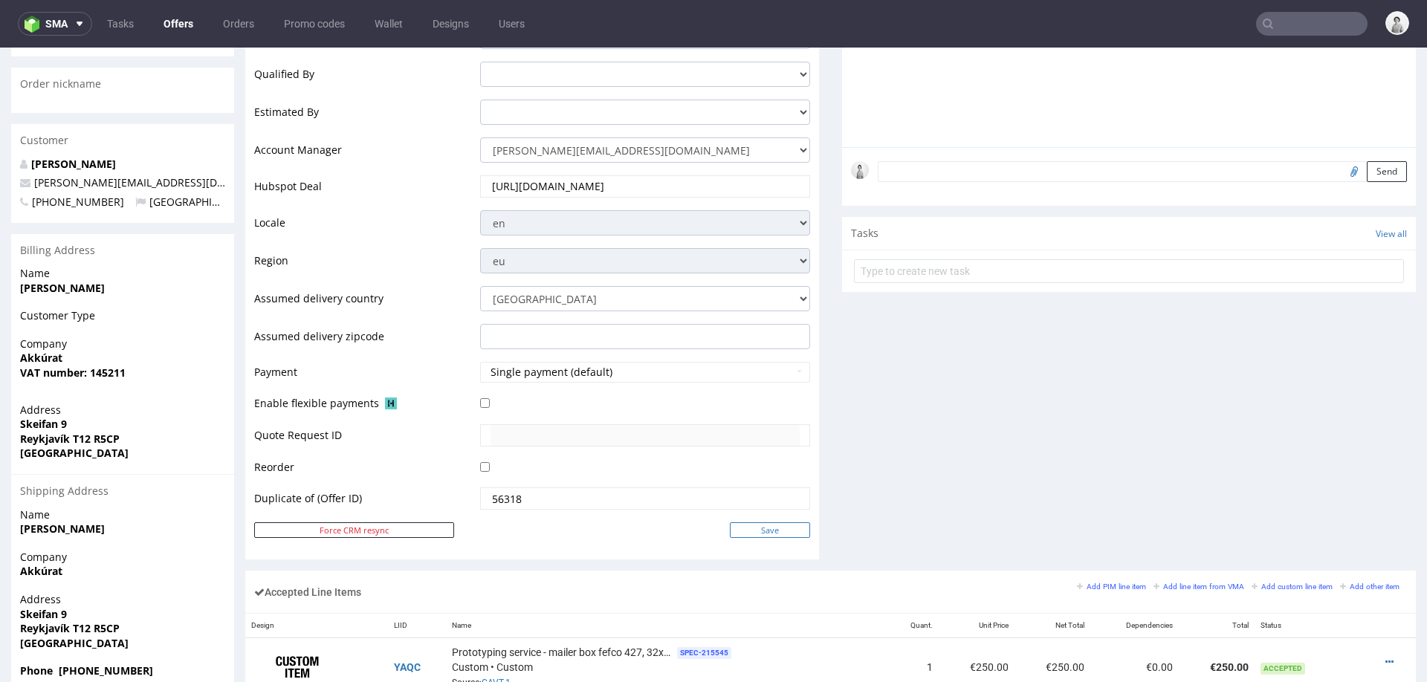
click at [787, 529] on input "Save" at bounding box center [770, 531] width 80 height 16
type input "In progress..."
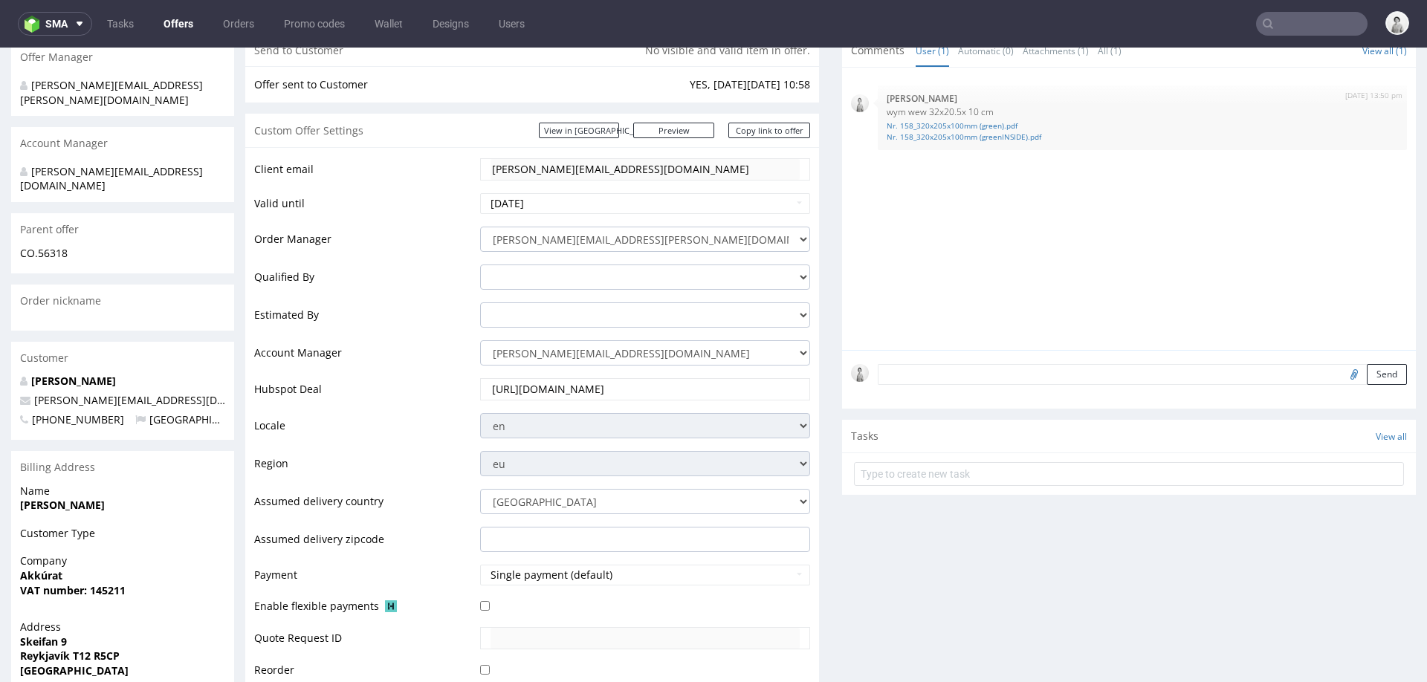
scroll to position [197, 0]
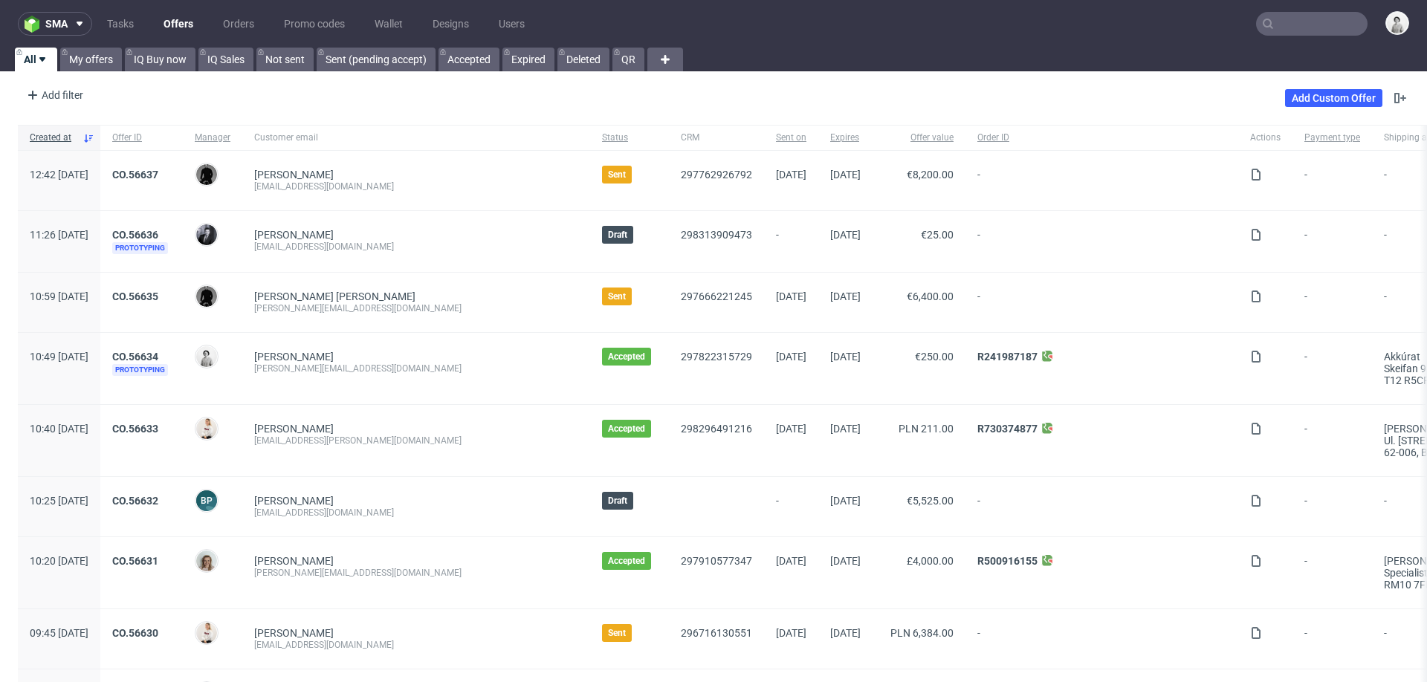
click at [1279, 22] on input "text" at bounding box center [1312, 24] width 112 height 24
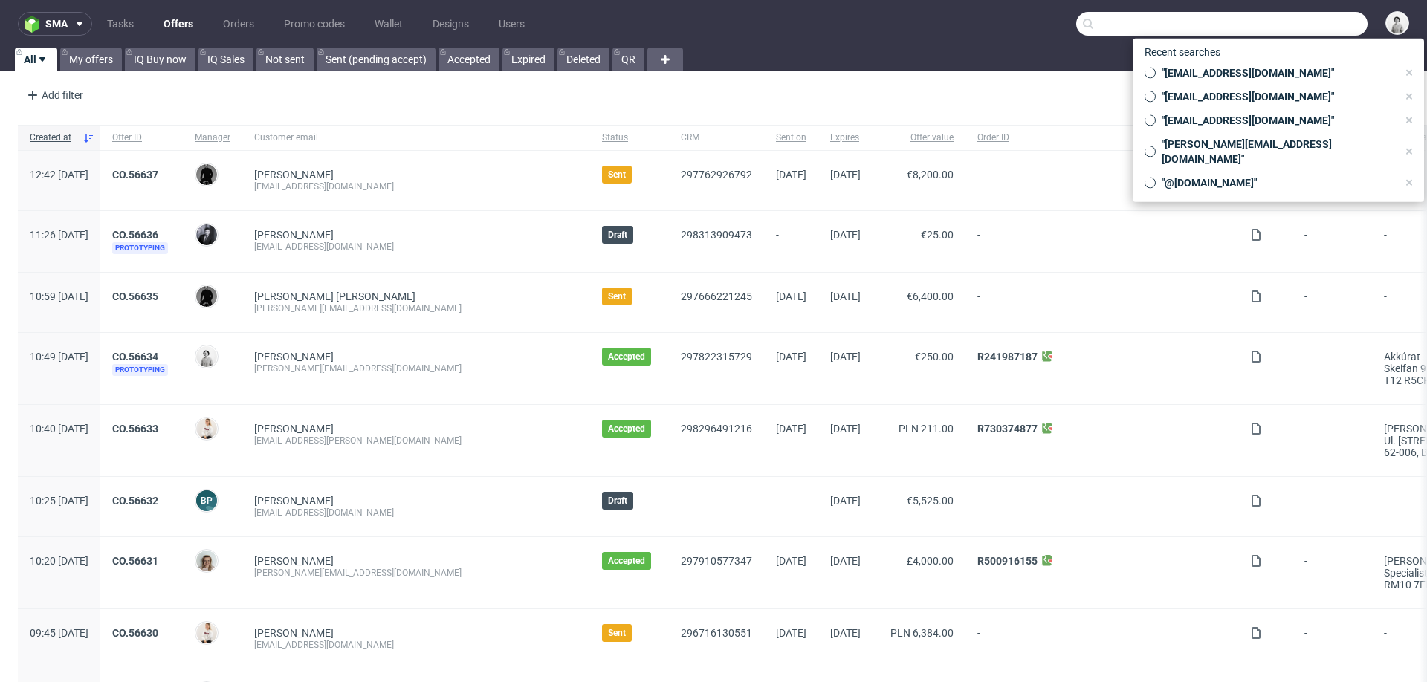
paste input "[PERSON_NAME][EMAIL_ADDRESS][DOMAIN_NAME]"
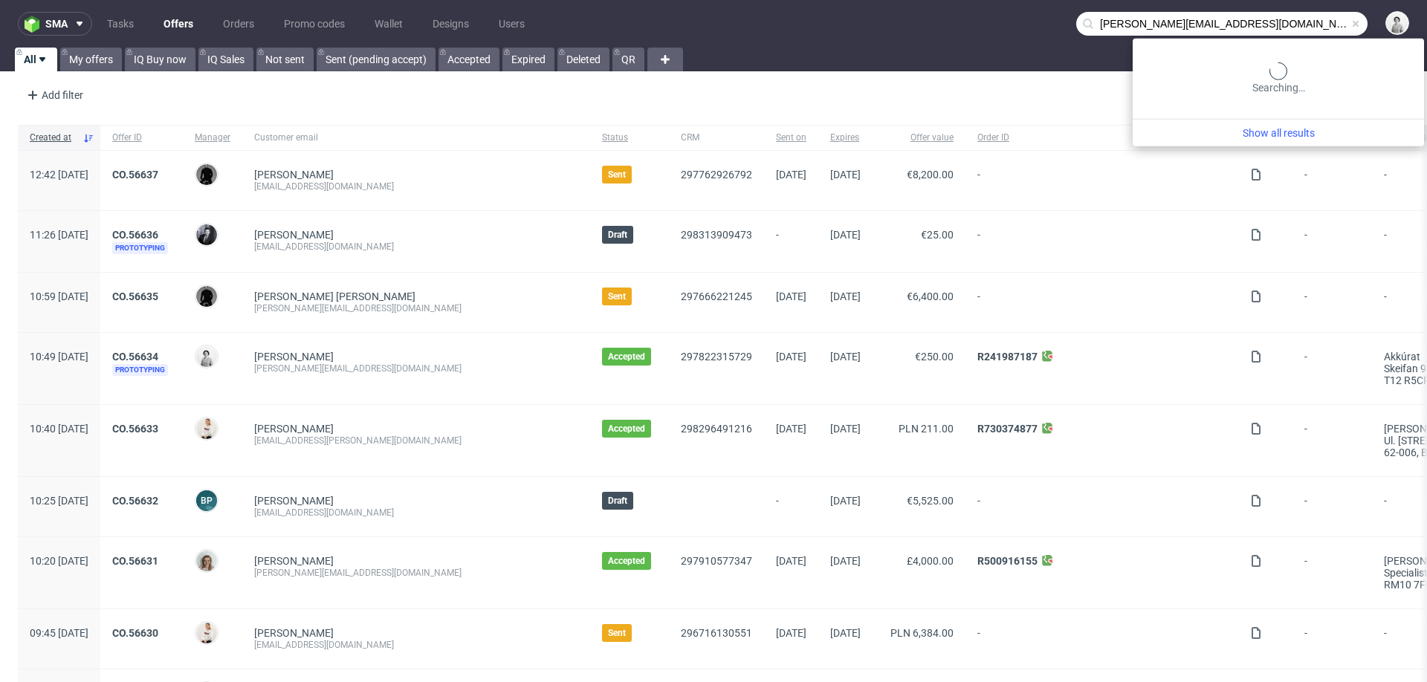
type input "m.stolarek@biofidelity.com"
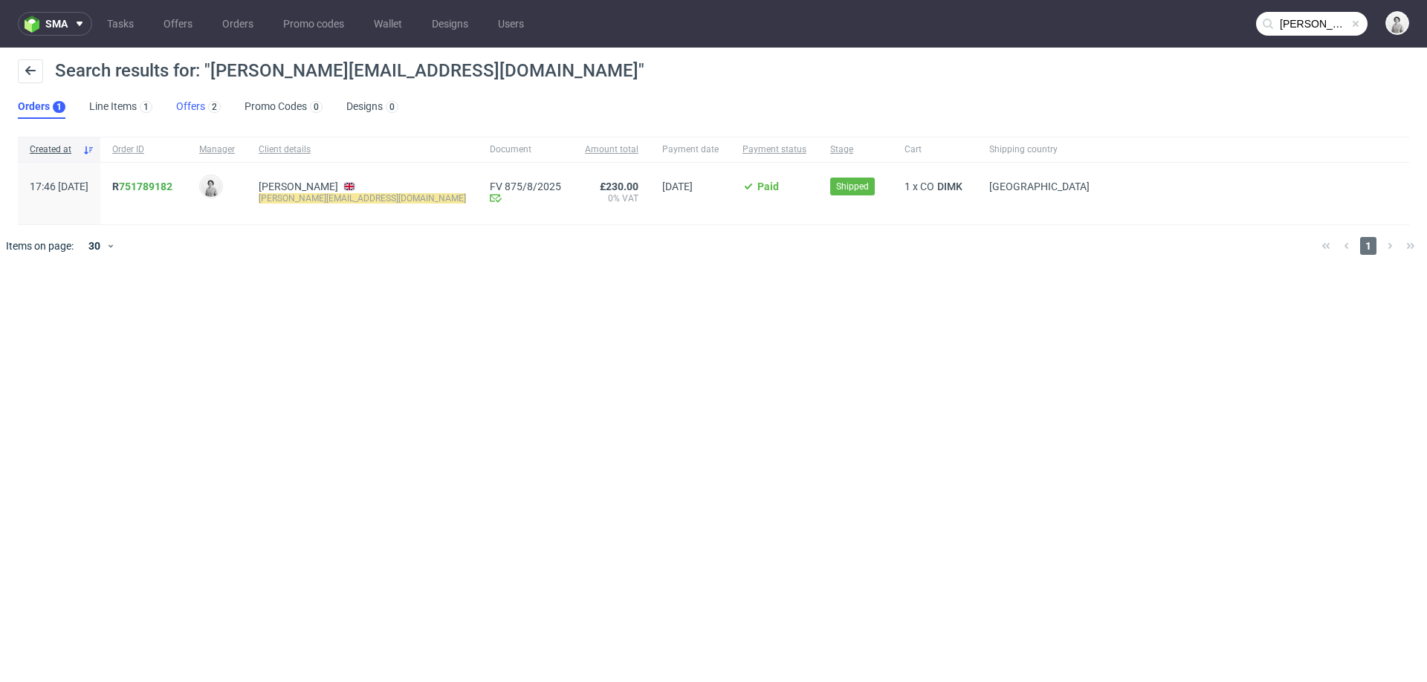
click at [190, 109] on link "Offers 2" at bounding box center [198, 107] width 45 height 24
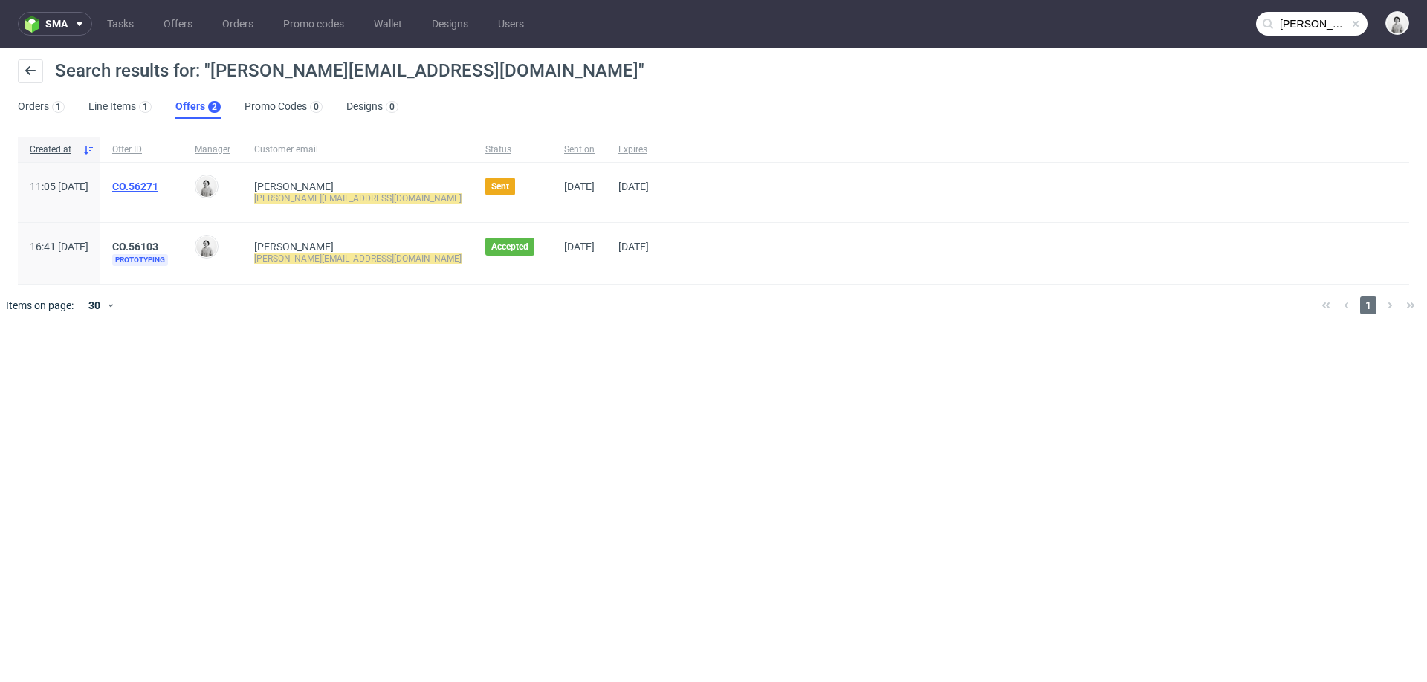
click at [158, 184] on link "CO.56271" at bounding box center [135, 187] width 46 height 12
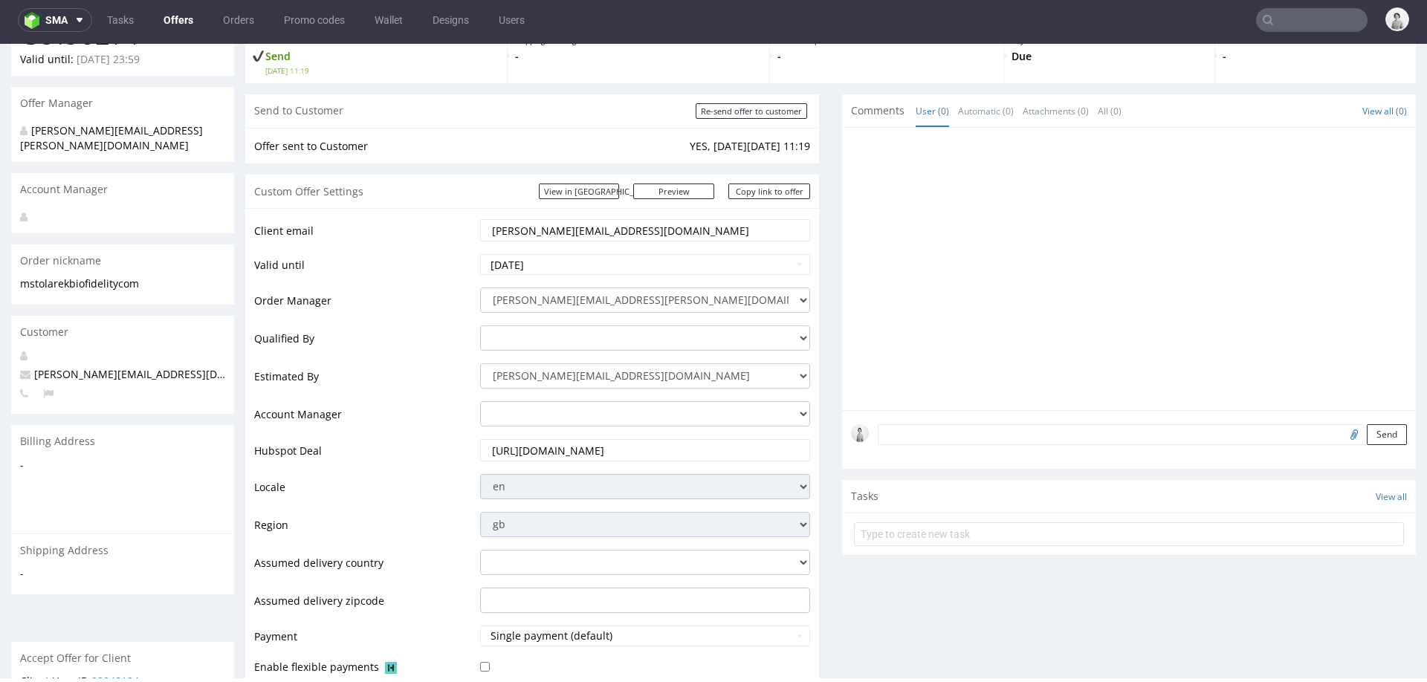
scroll to position [94, 0]
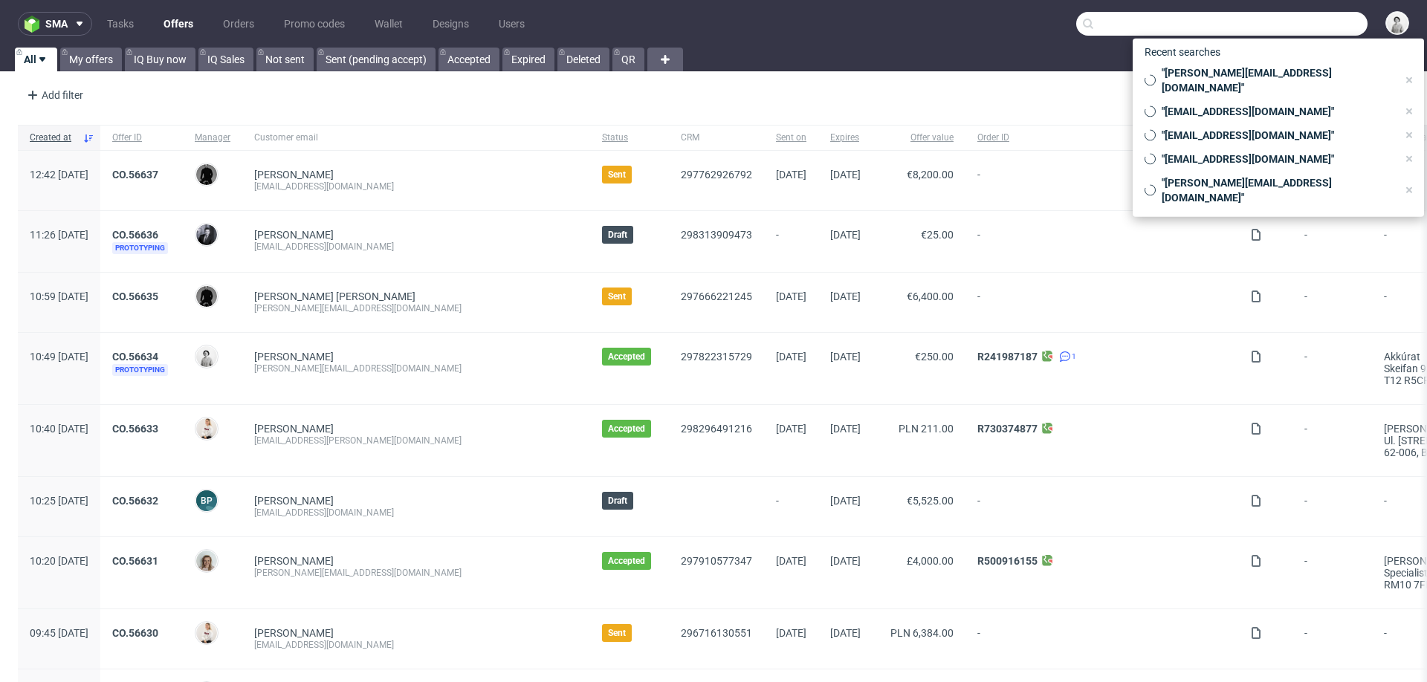
click at [1297, 28] on input "text" at bounding box center [1221, 24] width 291 height 24
paste input "[PERSON_NAME][EMAIL_ADDRESS][DOMAIN_NAME]"
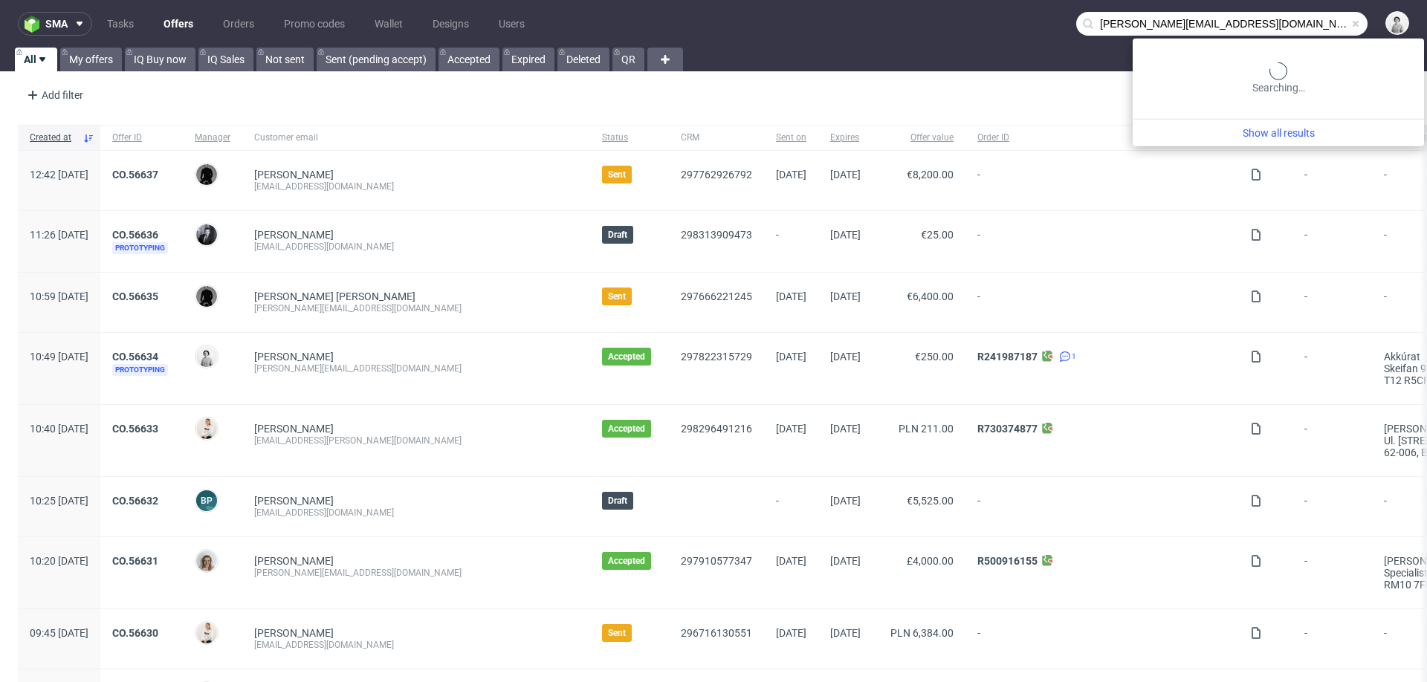
type input "[PERSON_NAME][EMAIL_ADDRESS][DOMAIN_NAME]"
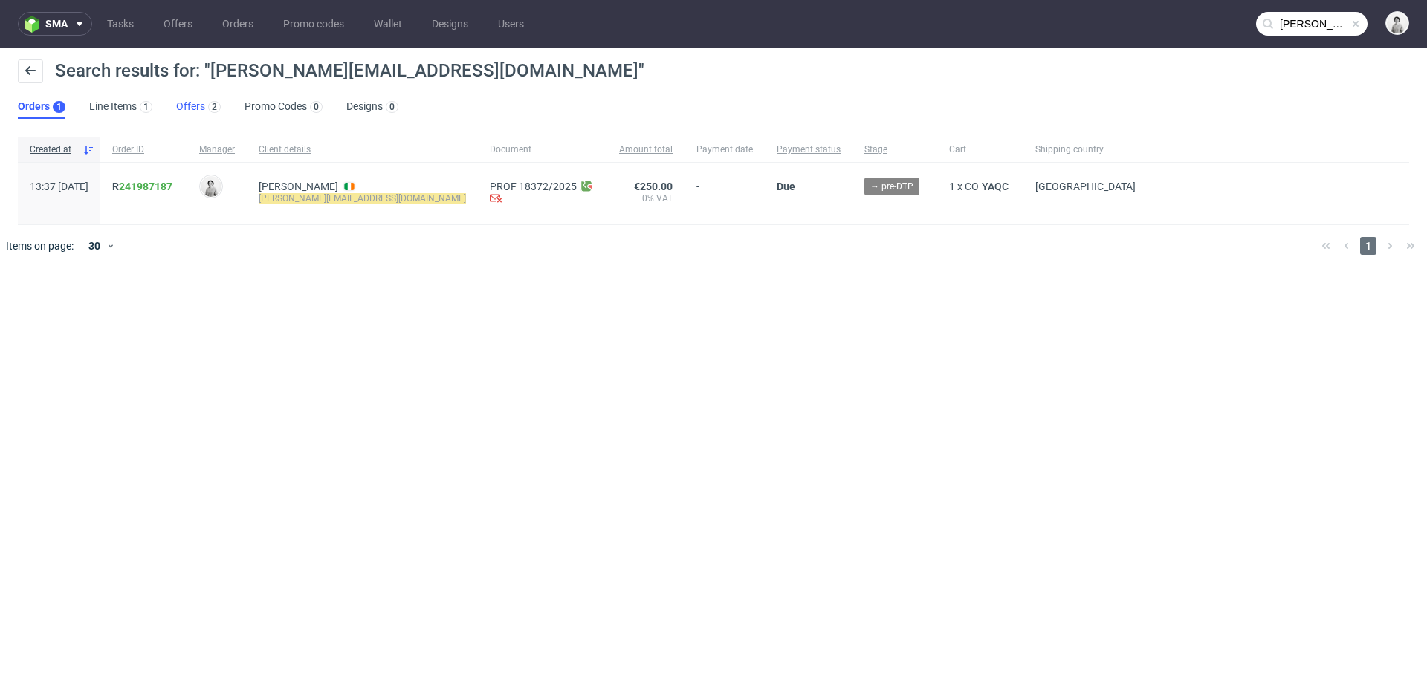
click at [191, 104] on link "Offers 2" at bounding box center [198, 107] width 45 height 24
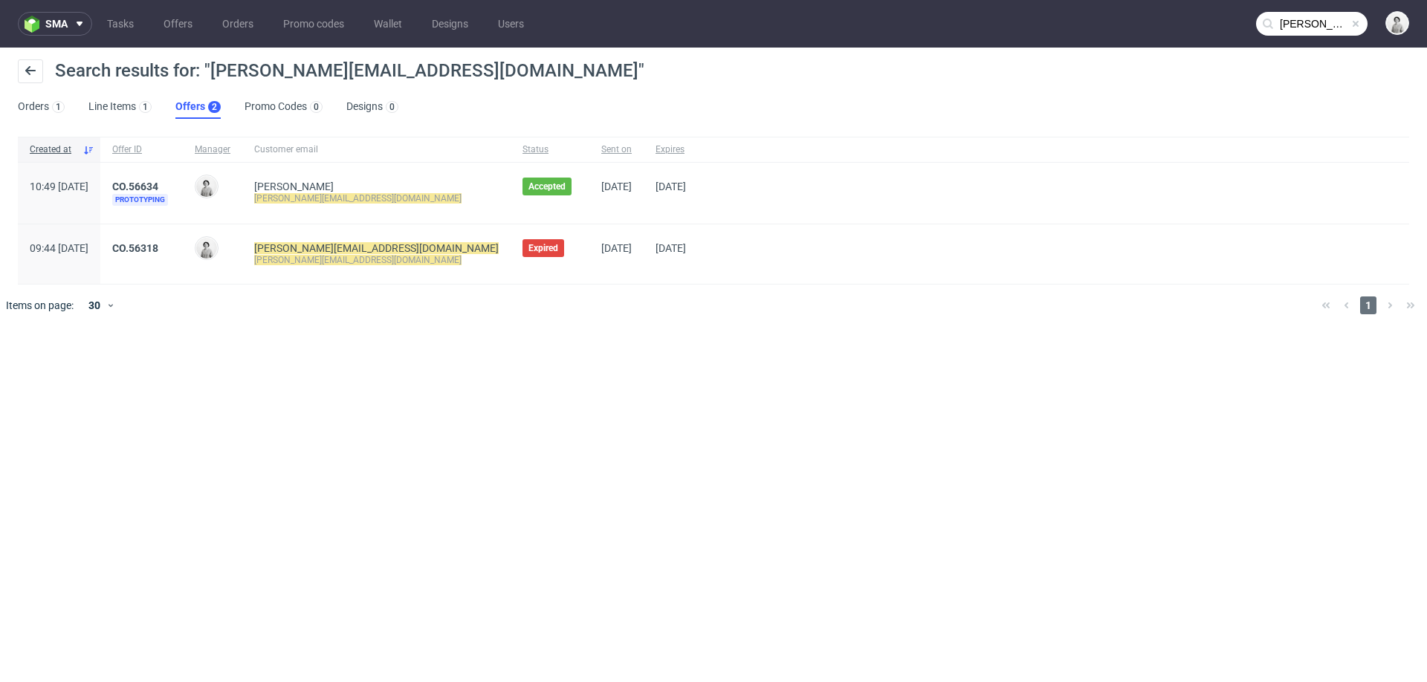
click at [158, 248] on link "CO.56318" at bounding box center [135, 248] width 46 height 12
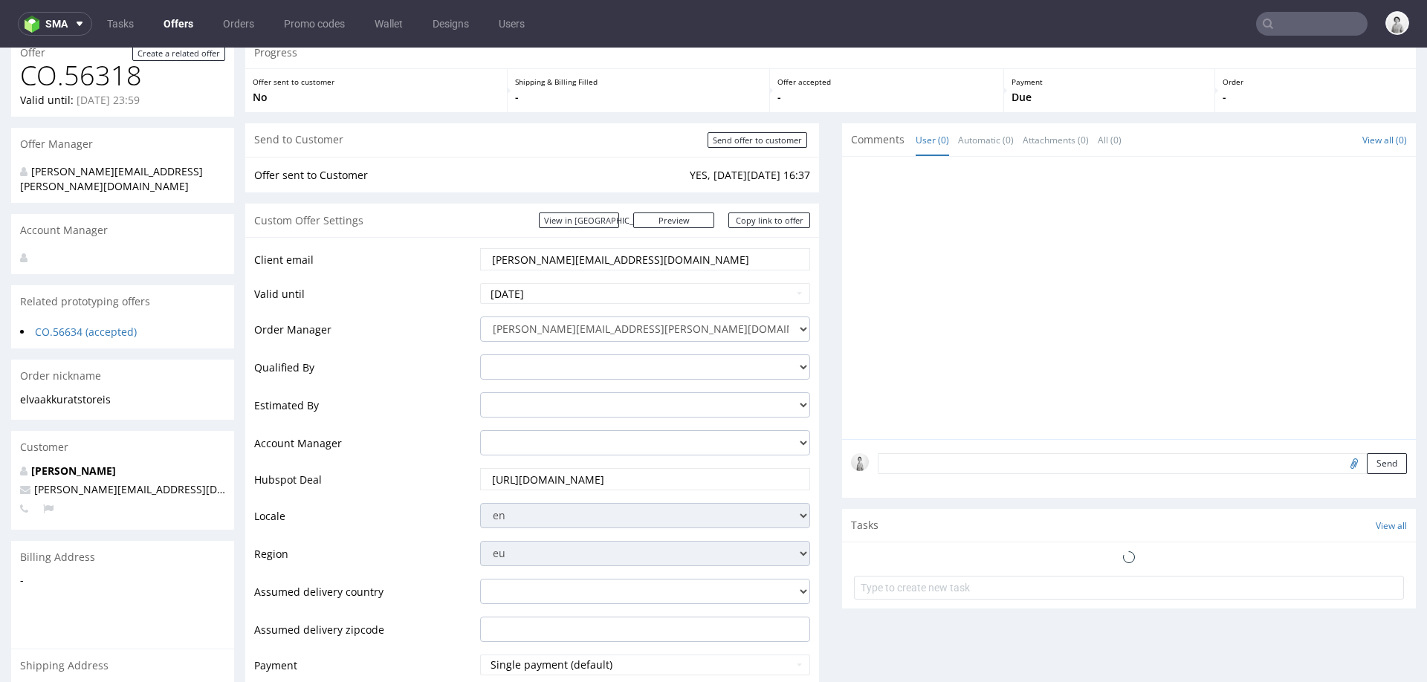
scroll to position [103, 0]
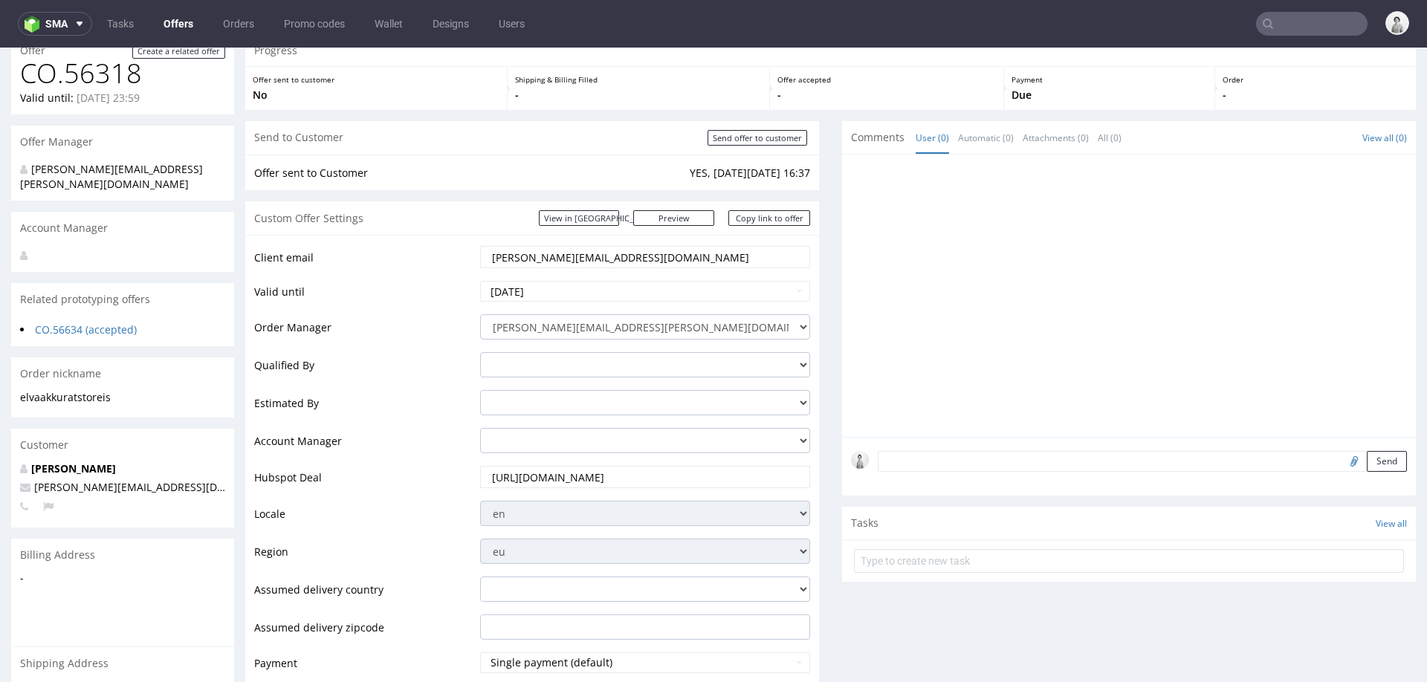
click at [1010, 462] on form "Send" at bounding box center [1142, 462] width 529 height 22
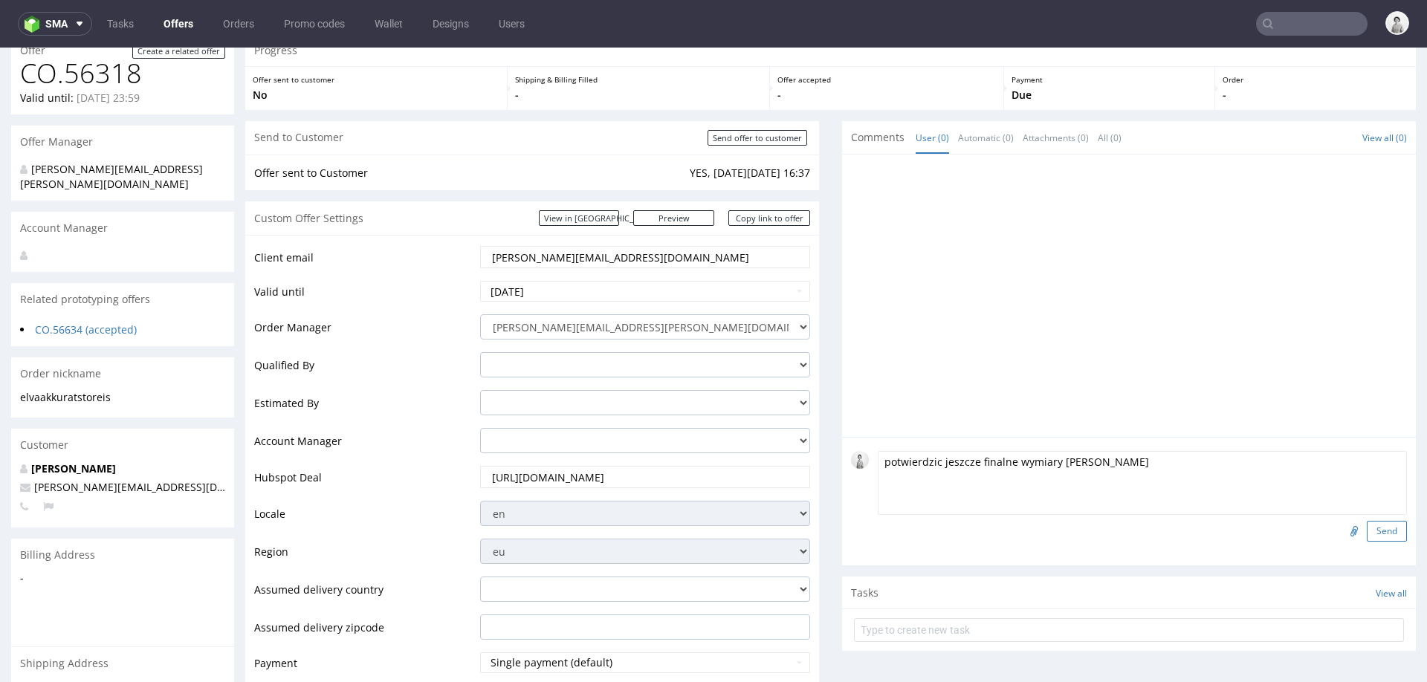
type textarea "potwierdzic jeszcze finalne wymiary [PERSON_NAME]"
click at [1371, 527] on button "Send" at bounding box center [1387, 531] width 40 height 21
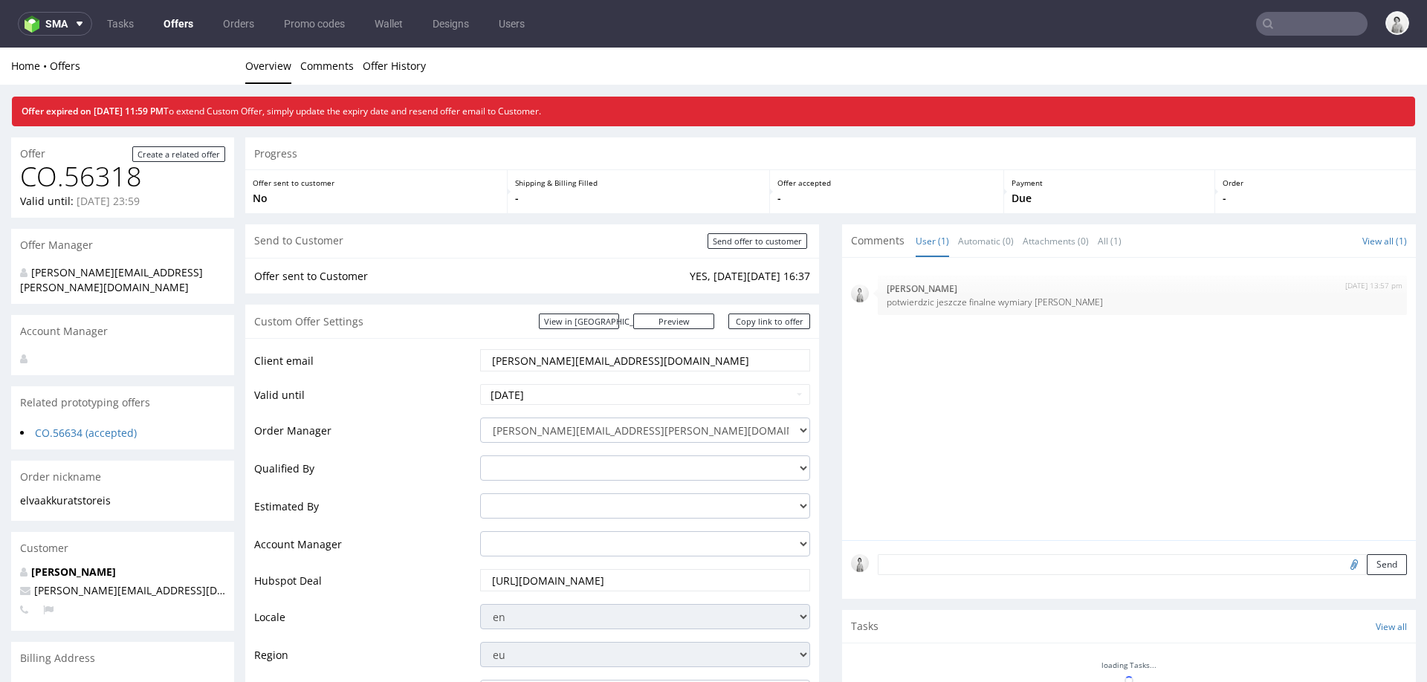
scroll to position [0, 0]
